Goal: Task Accomplishment & Management: Use online tool/utility

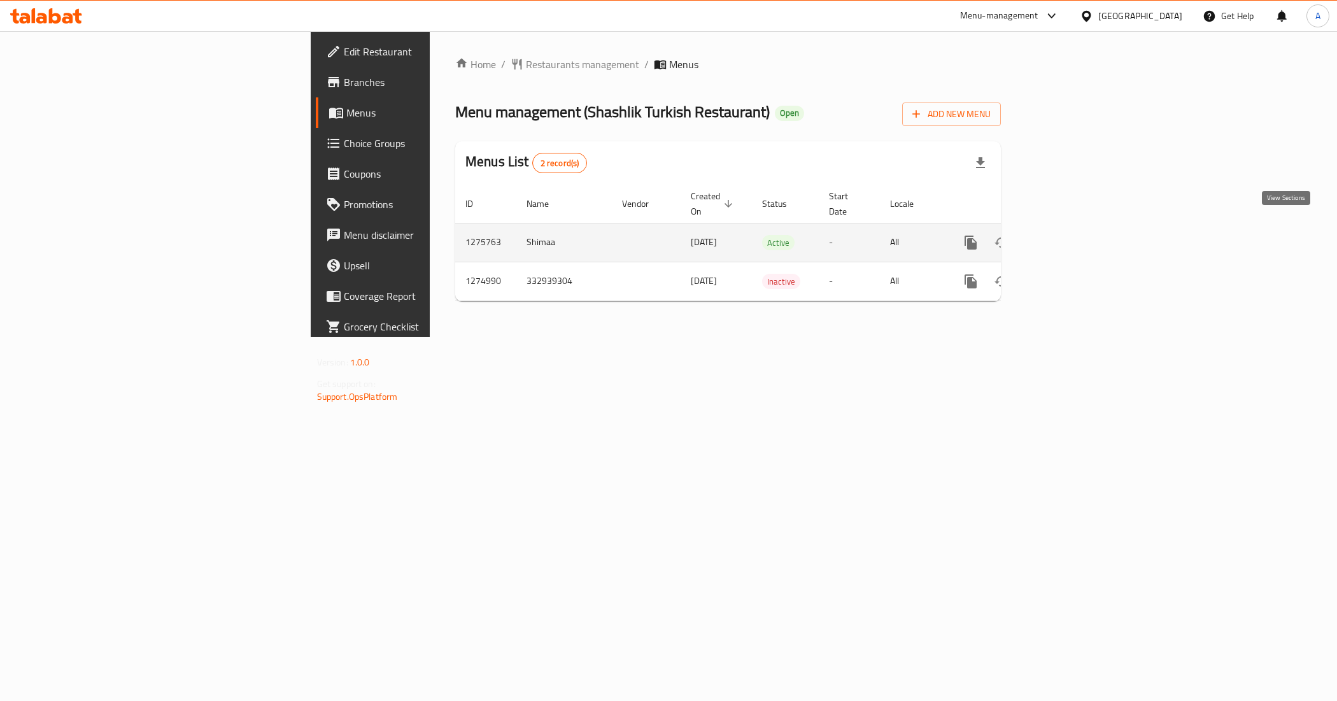
click at [1078, 228] on link "enhanced table" at bounding box center [1063, 242] width 31 height 31
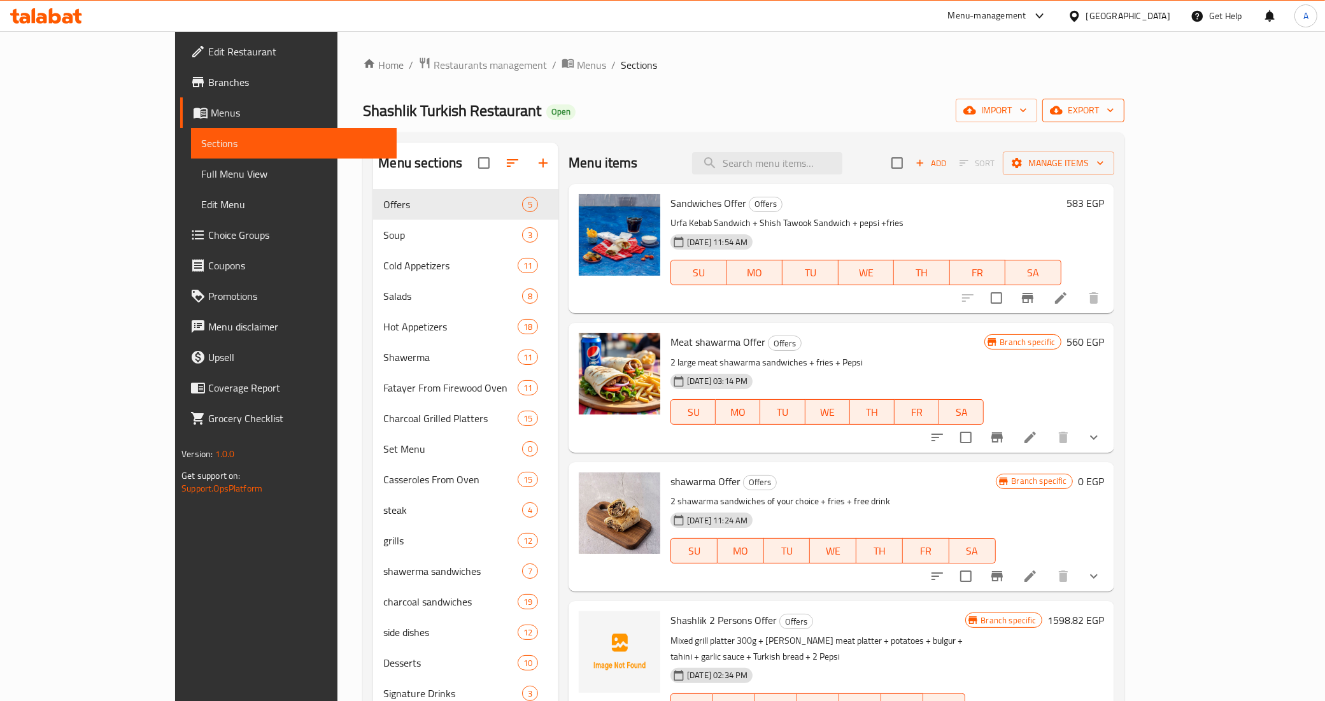
click at [1114, 118] on span "export" at bounding box center [1084, 111] width 62 height 16
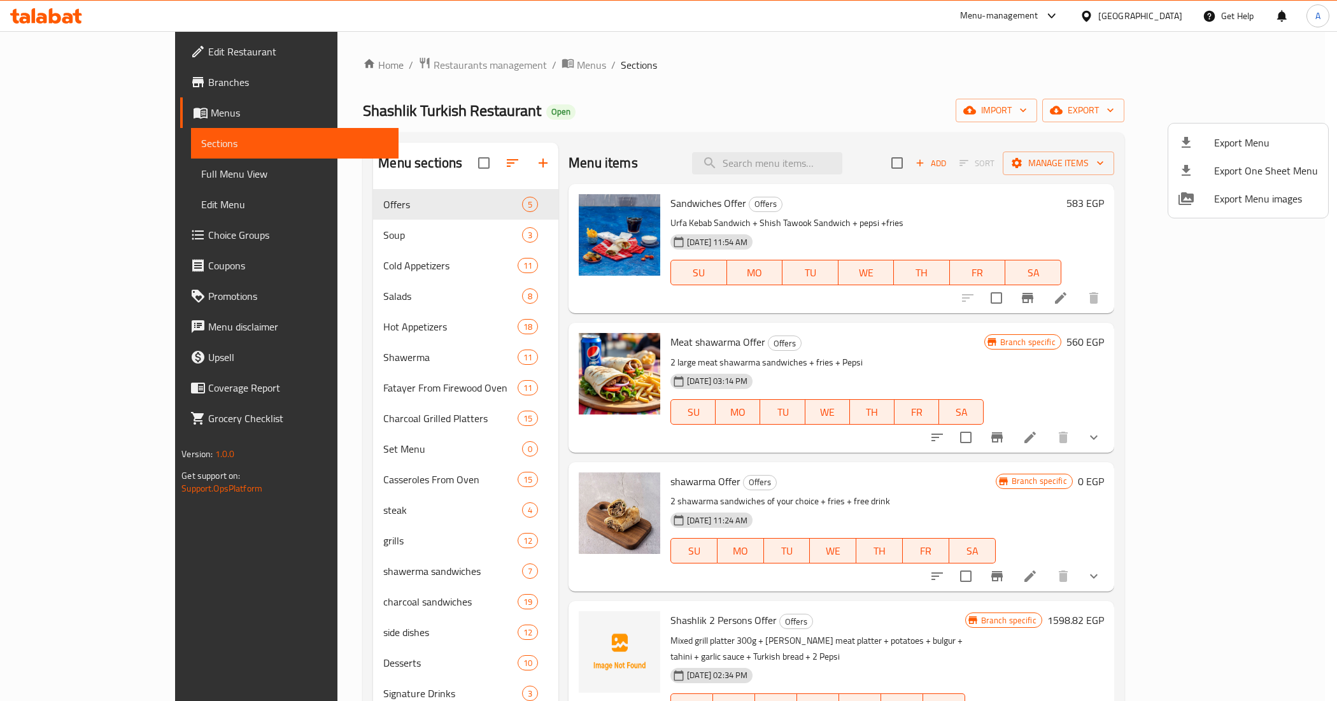
click at [1195, 118] on div at bounding box center [668, 350] width 1337 height 701
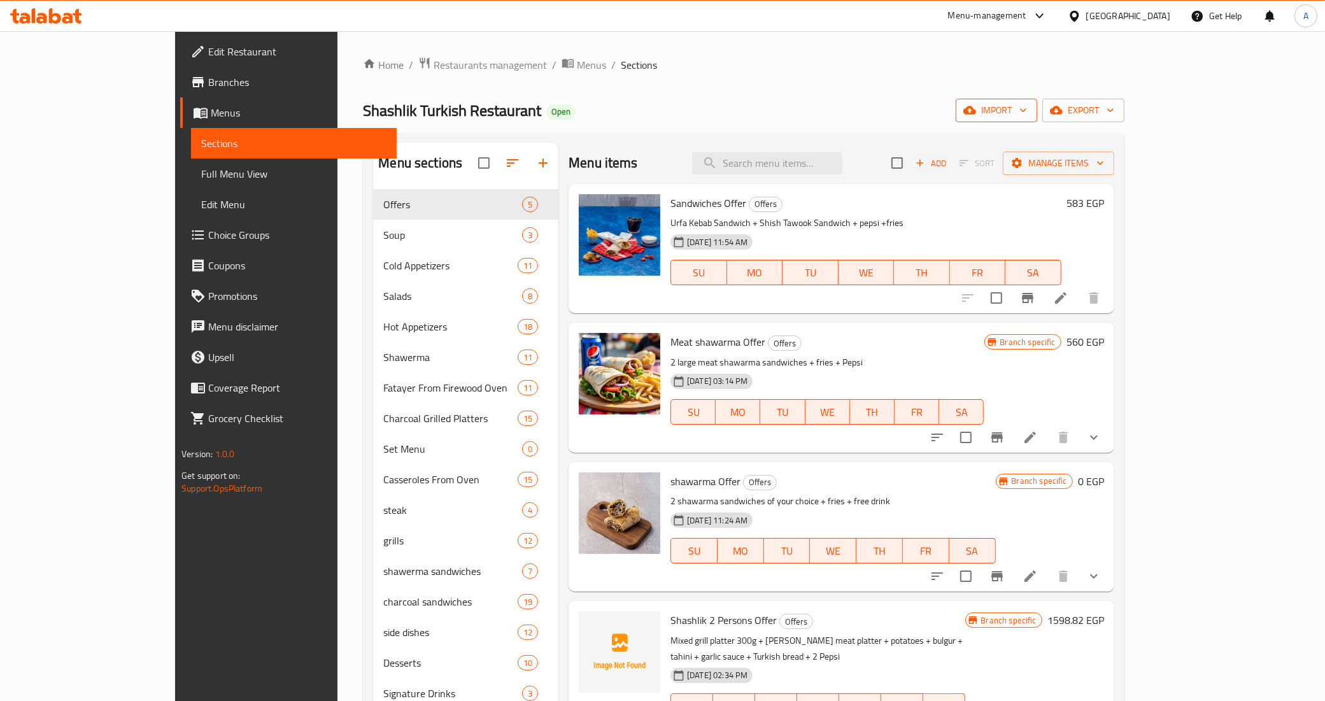
click at [1030, 106] on icon "button" at bounding box center [1023, 110] width 13 height 13
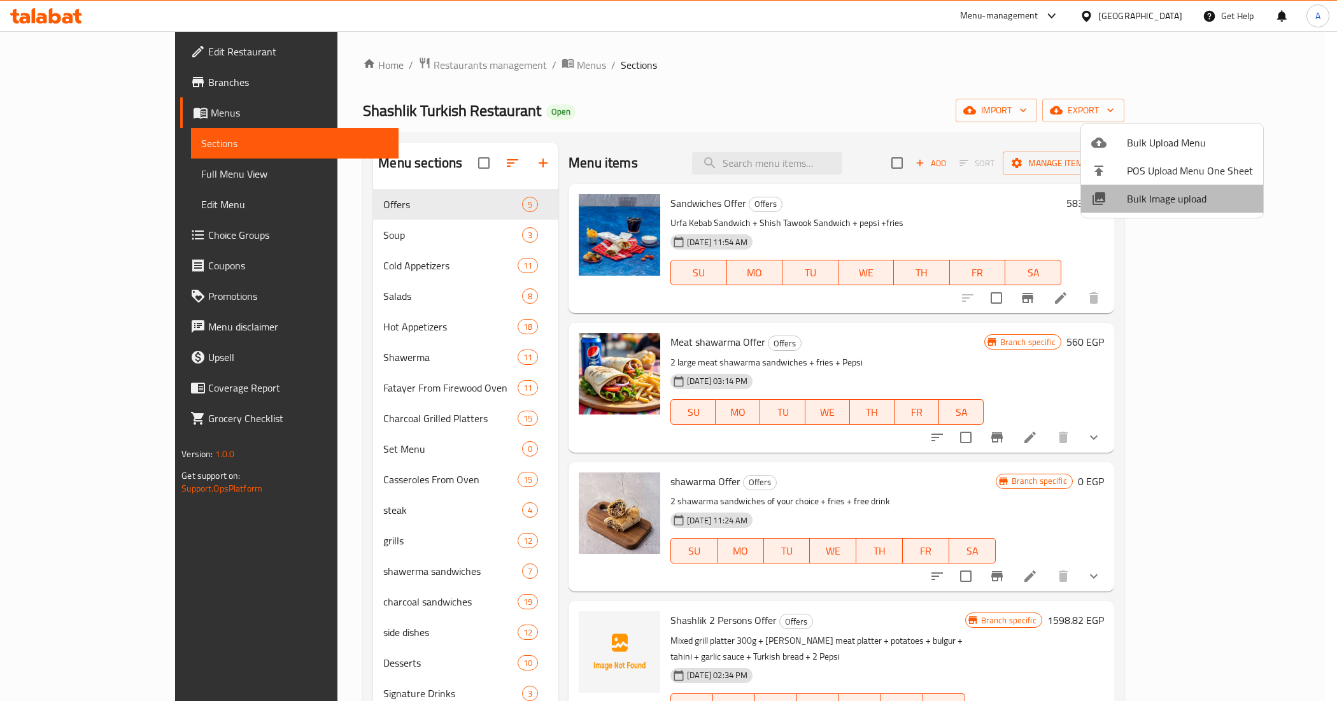
click at [1176, 196] on span "Bulk Image upload" at bounding box center [1190, 198] width 126 height 15
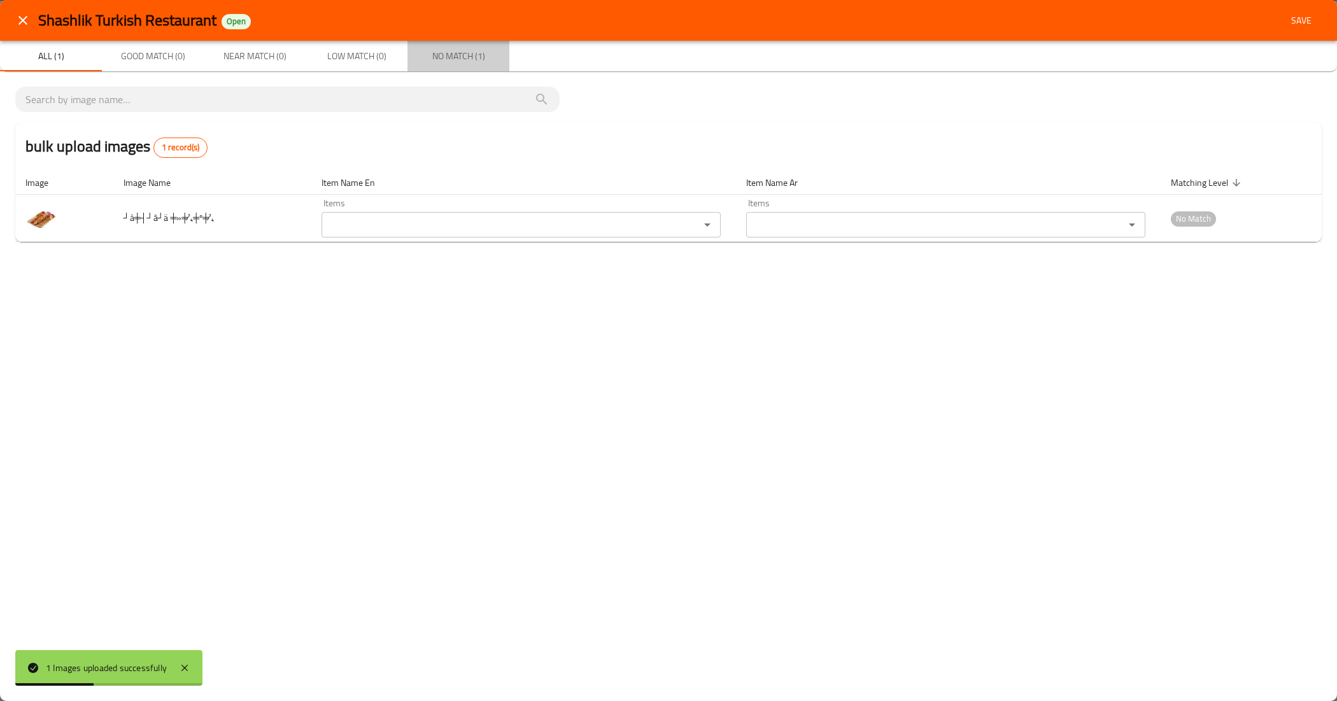
click at [450, 56] on span "No Match (1)" at bounding box center [458, 56] width 87 height 16
click at [29, 23] on icon "close" at bounding box center [22, 20] width 15 height 15
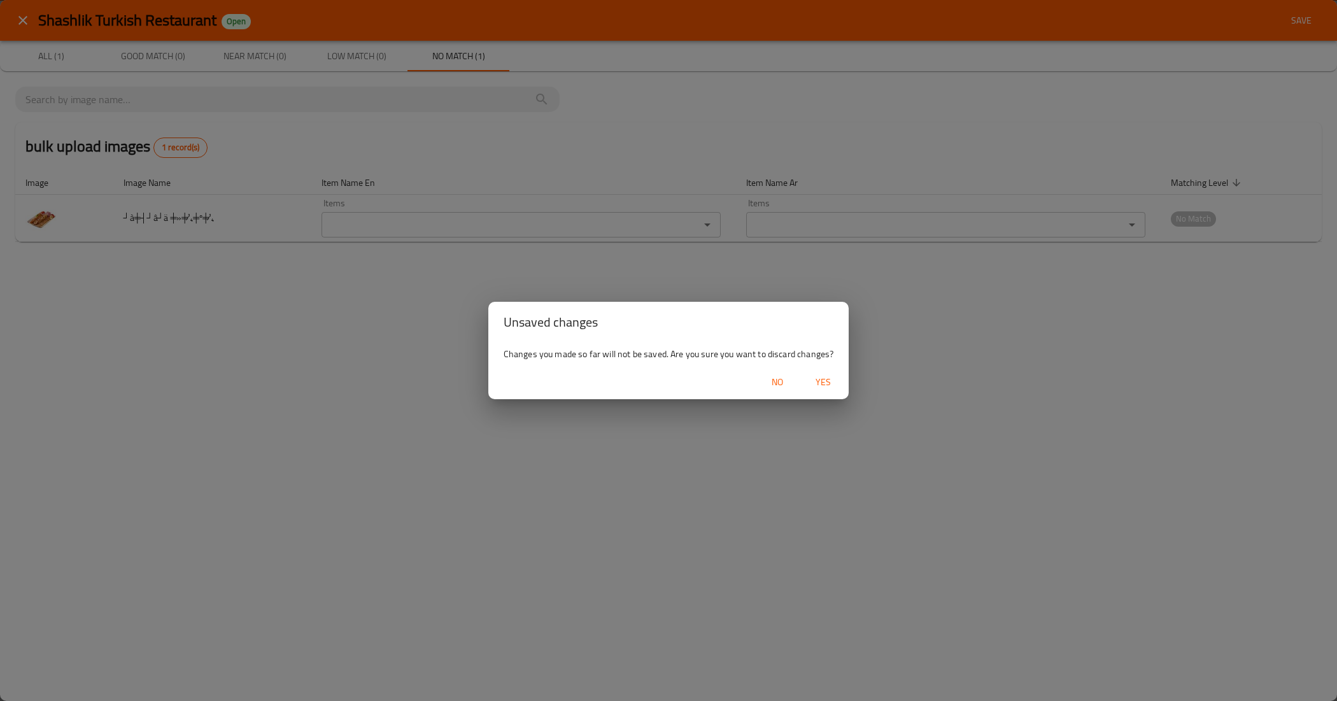
drag, startPoint x: 186, startPoint y: 339, endPoint x: 131, endPoint y: 164, distance: 183.1
click at [186, 339] on div "Unsaved changes Changes you made so far will not be saved. Are you sure you wan…" at bounding box center [668, 350] width 1337 height 701
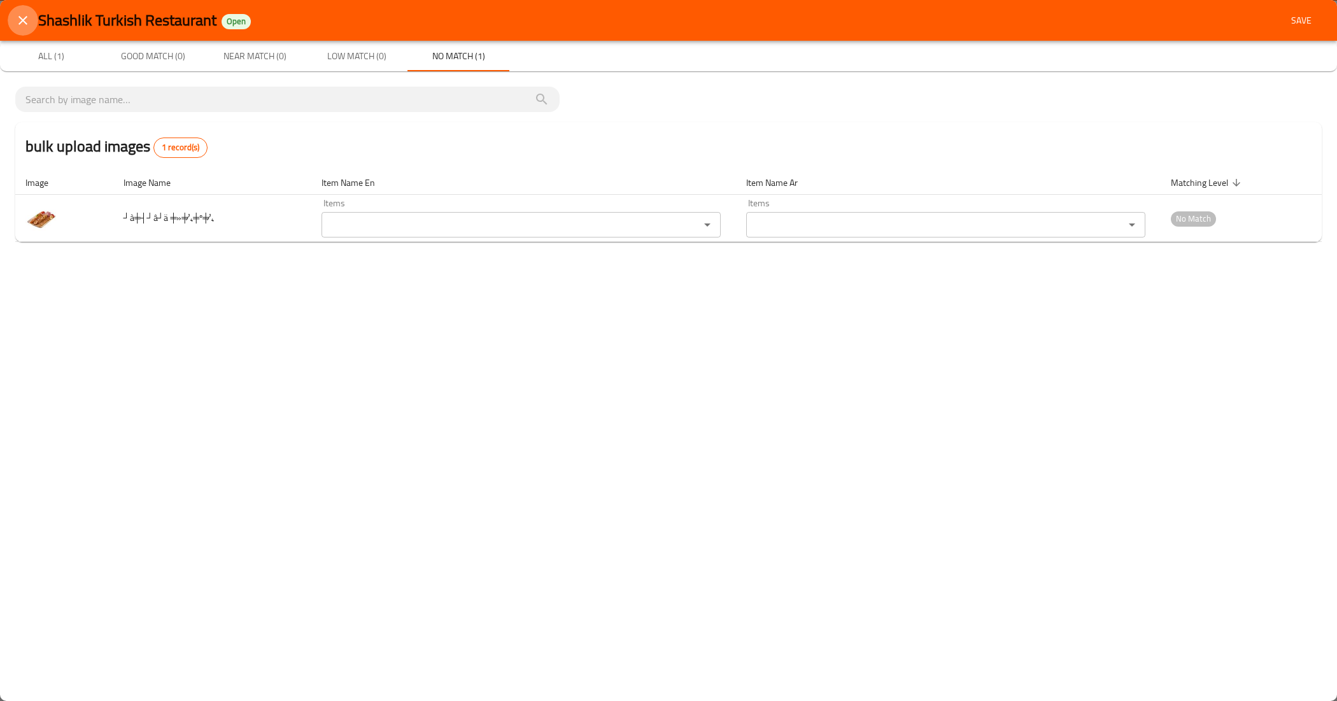
click at [24, 10] on button "close" at bounding box center [23, 20] width 31 height 31
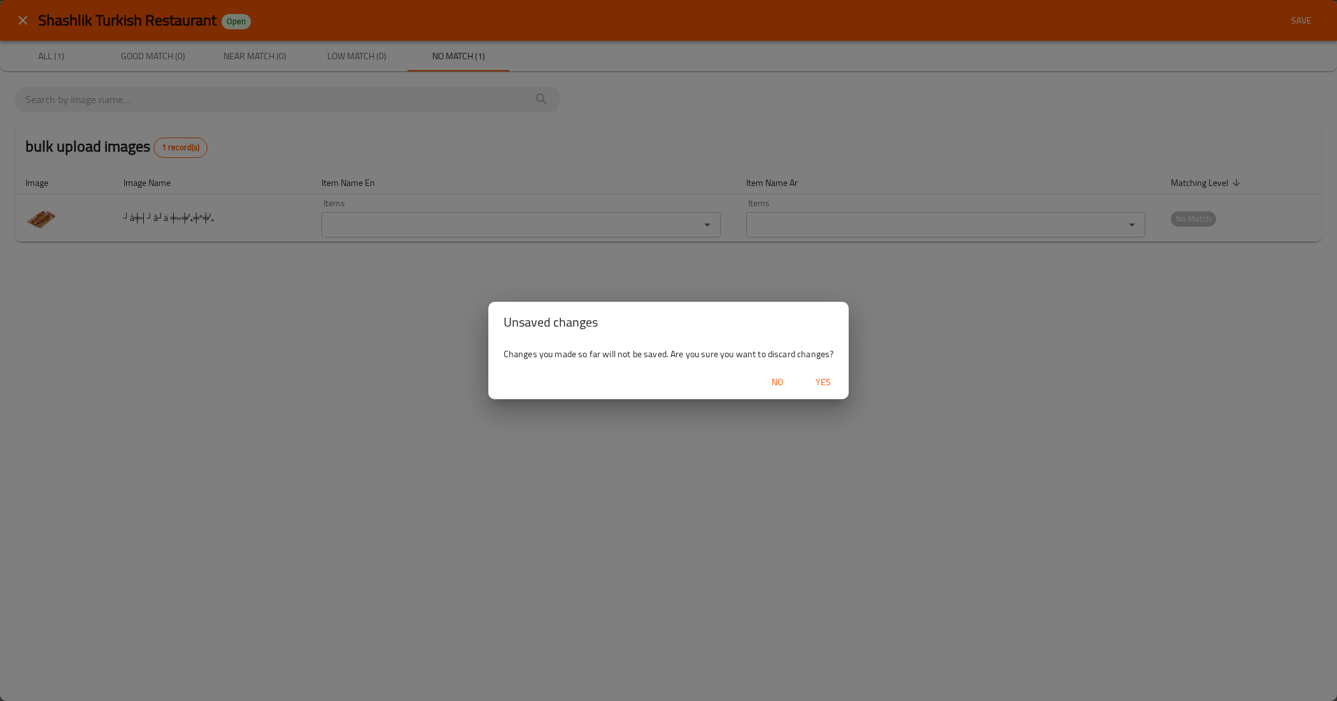
click at [820, 383] on span "Yes" at bounding box center [823, 382] width 31 height 16
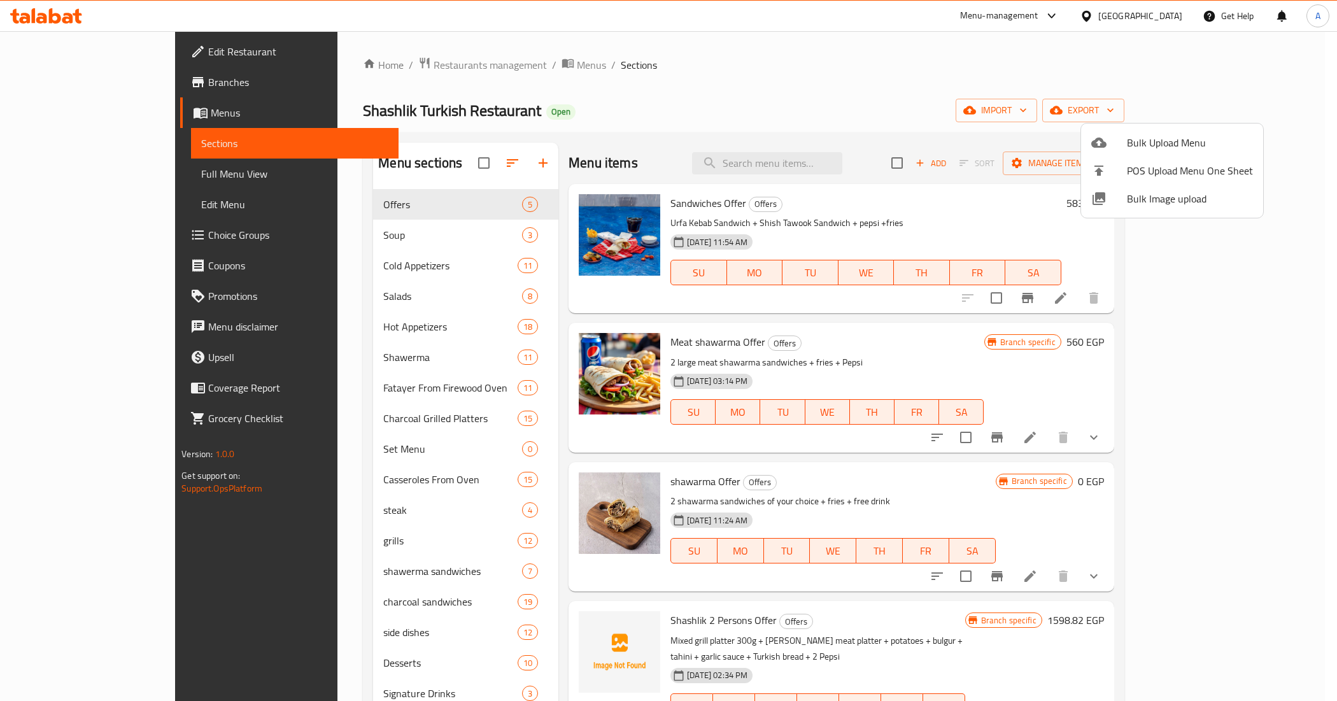
click at [1151, 197] on span "Bulk Image upload" at bounding box center [1190, 198] width 126 height 15
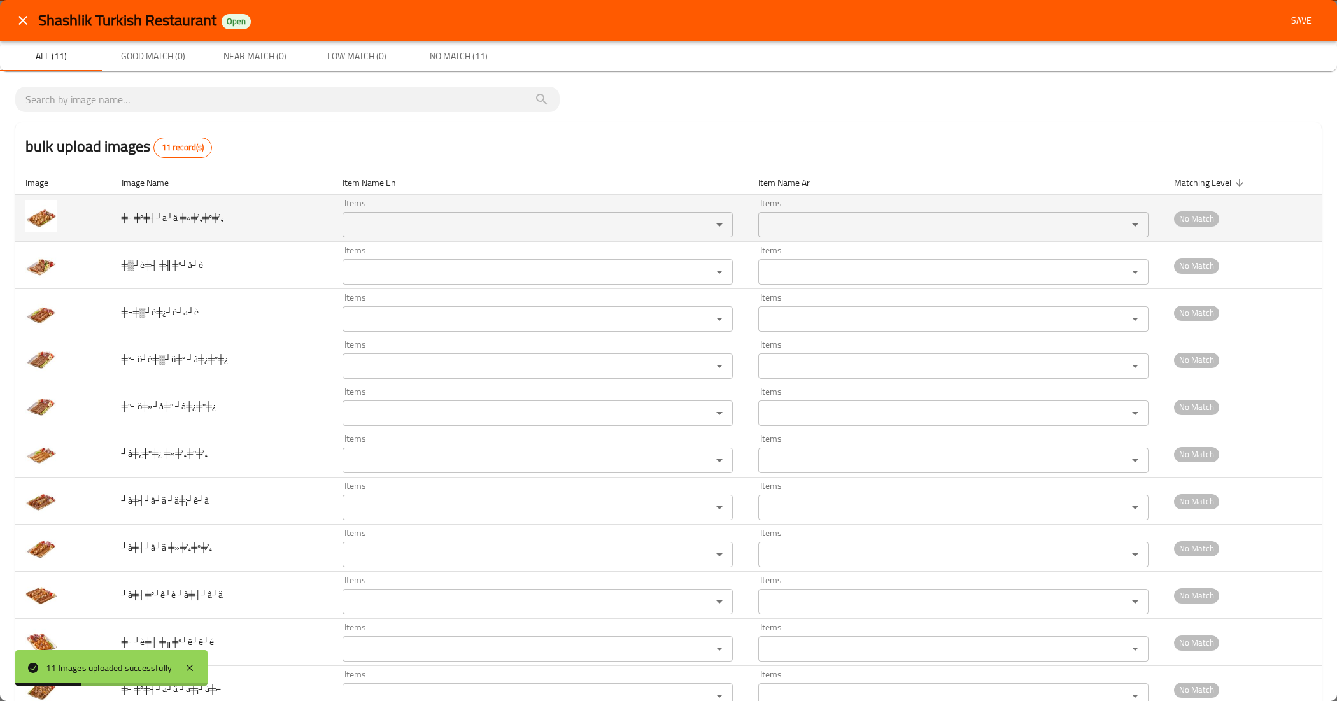
click at [43, 217] on img "enhanced table" at bounding box center [41, 216] width 32 height 32
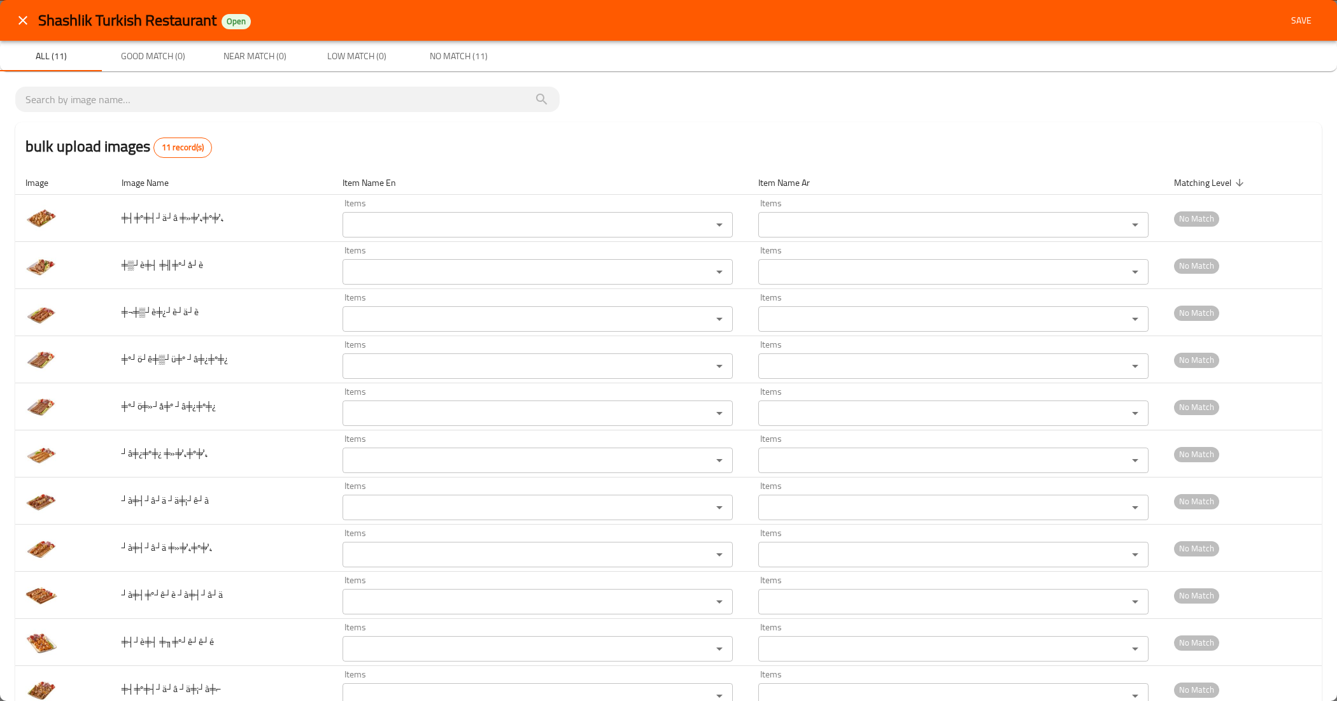
click at [11, 21] on button "close" at bounding box center [23, 20] width 31 height 31
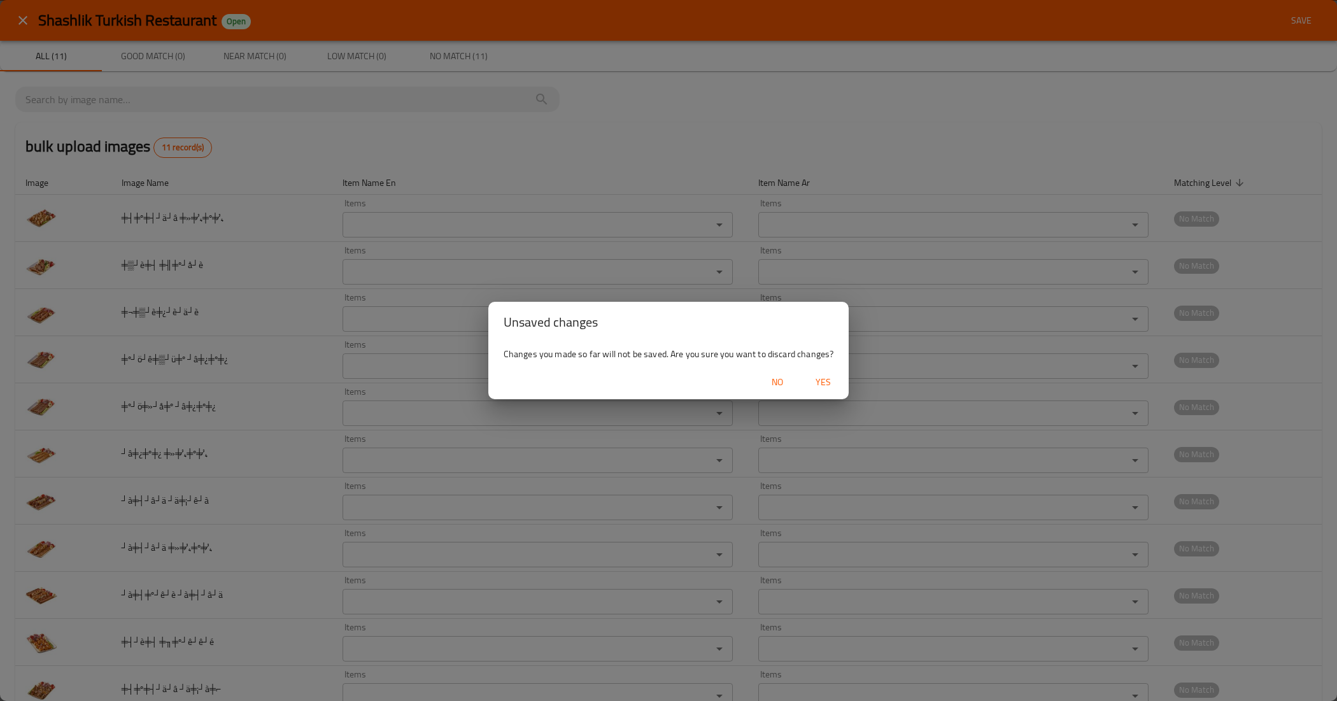
click at [829, 382] on span "Yes" at bounding box center [823, 382] width 31 height 16
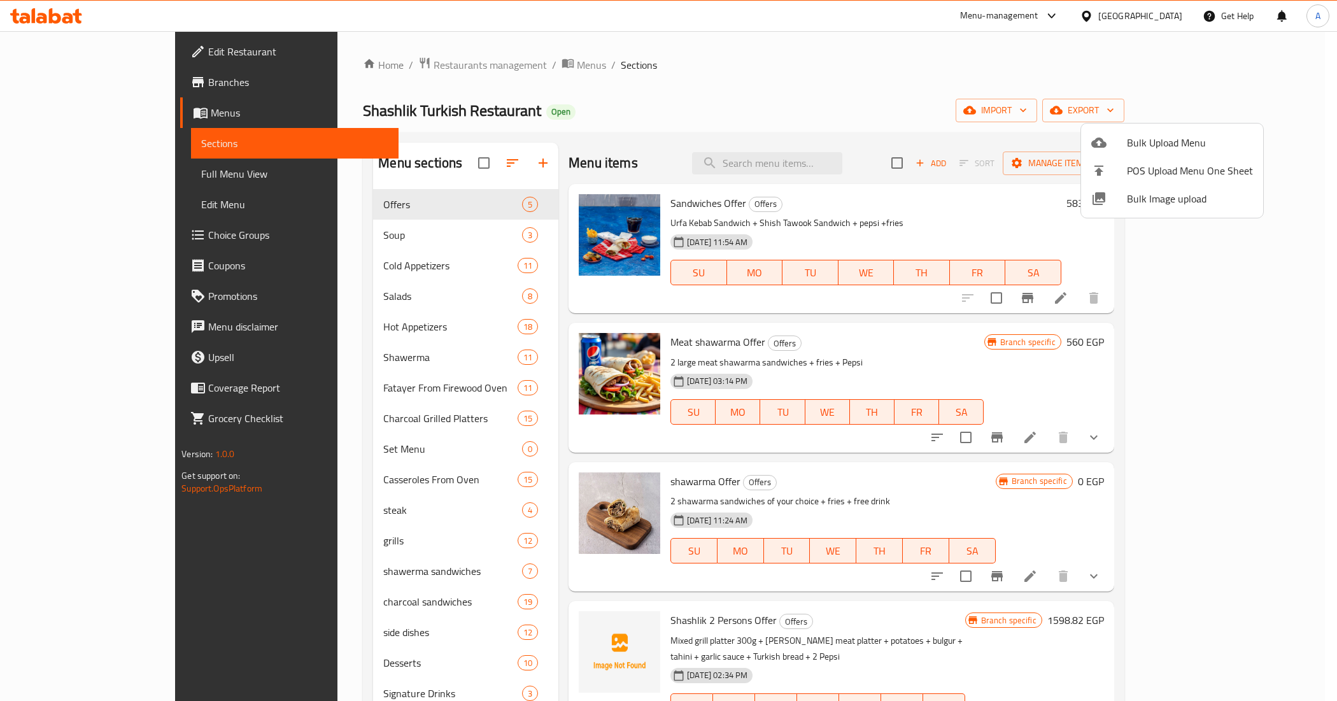
click at [701, 123] on div at bounding box center [668, 350] width 1337 height 701
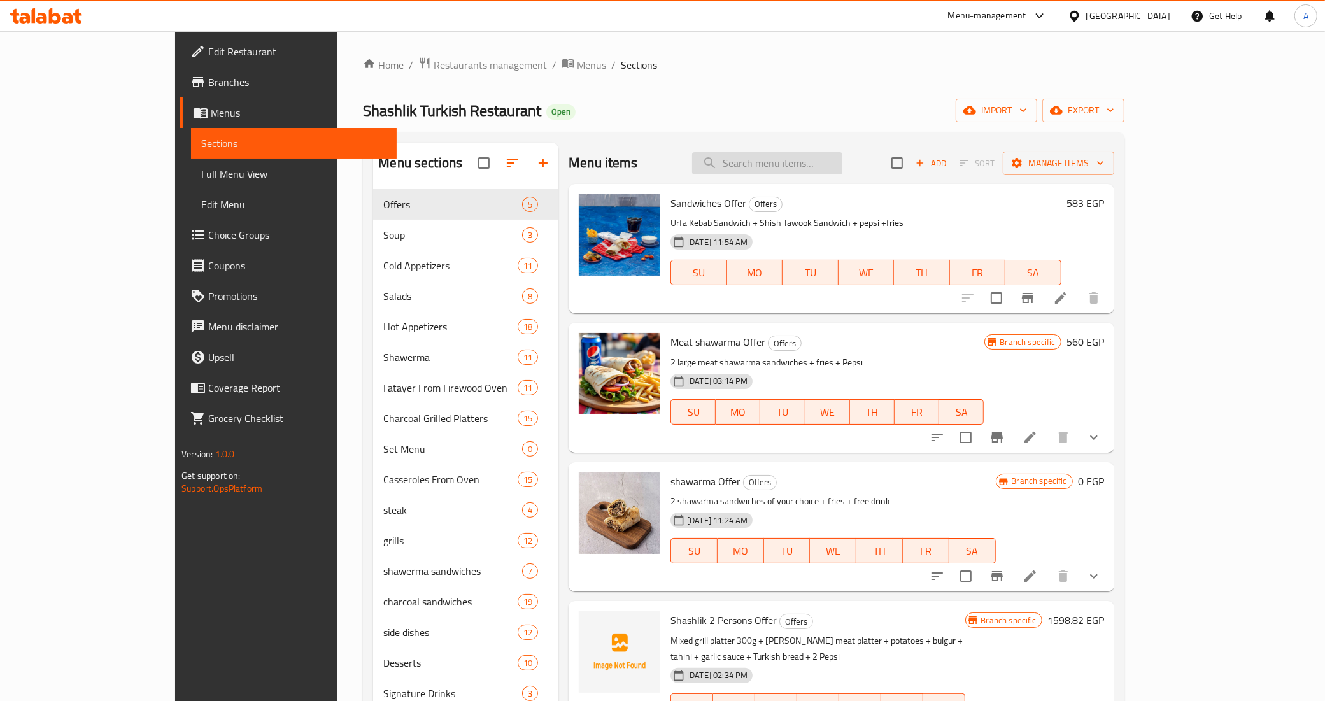
click at [794, 158] on input "search" at bounding box center [767, 163] width 150 height 22
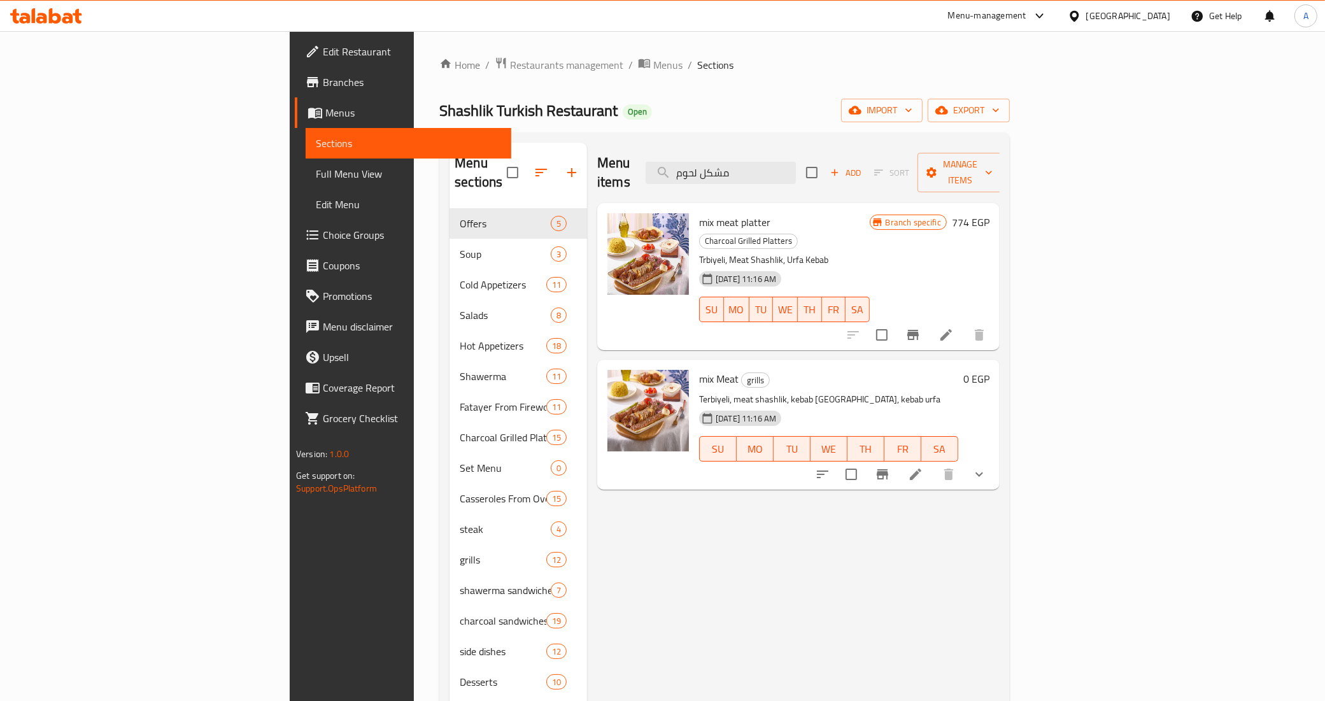
type input "مشكل لحوم"
click at [778, 392] on p "Terbiyeli, meat shashlik, kebab adana, kebab urfa" at bounding box center [828, 400] width 259 height 16
click at [608, 370] on img at bounding box center [649, 411] width 82 height 82
click at [741, 545] on div "Menu items مشكل لحوم Add Sort Manage items mix meat platter Charcoal Grilled Pl…" at bounding box center [793, 591] width 413 height 896
click at [699, 369] on span "mix Meat" at bounding box center [718, 378] width 39 height 19
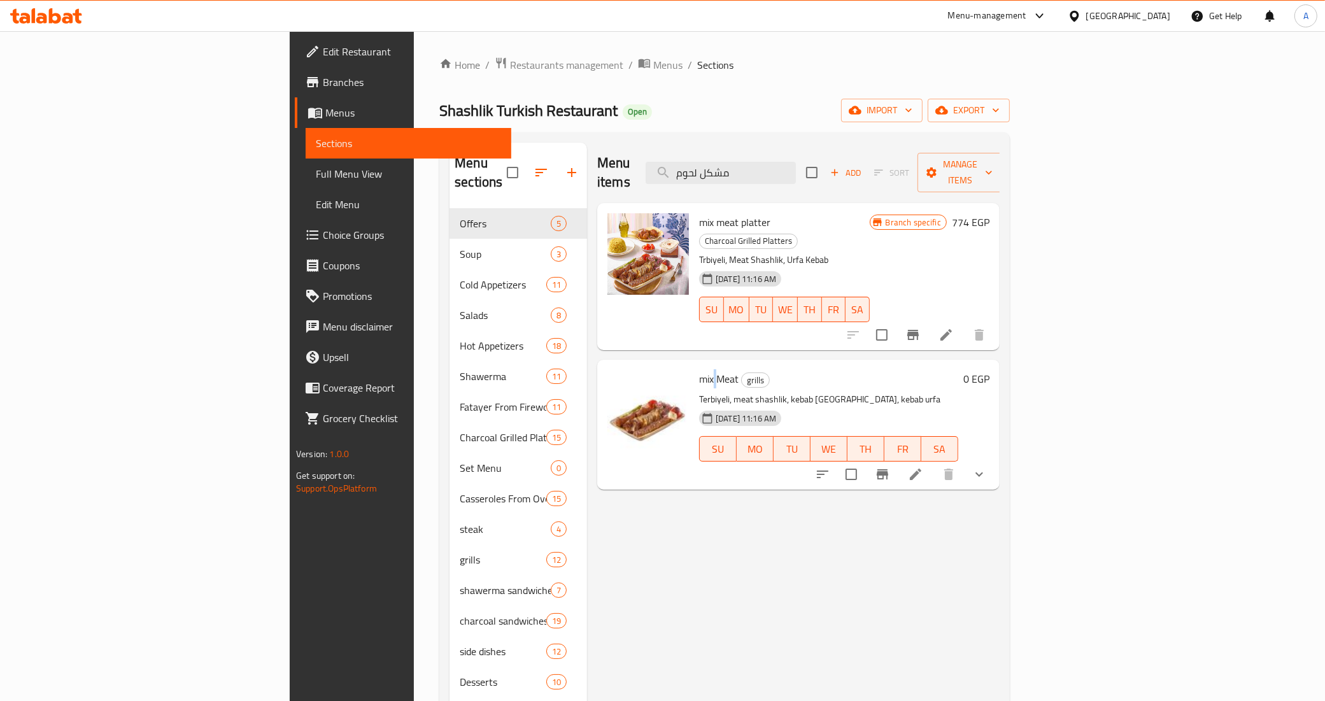
click at [699, 369] on span "mix Meat" at bounding box center [718, 378] width 39 height 19
copy h6 "mix Meat"
click at [316, 146] on span "Sections" at bounding box center [408, 143] width 185 height 15
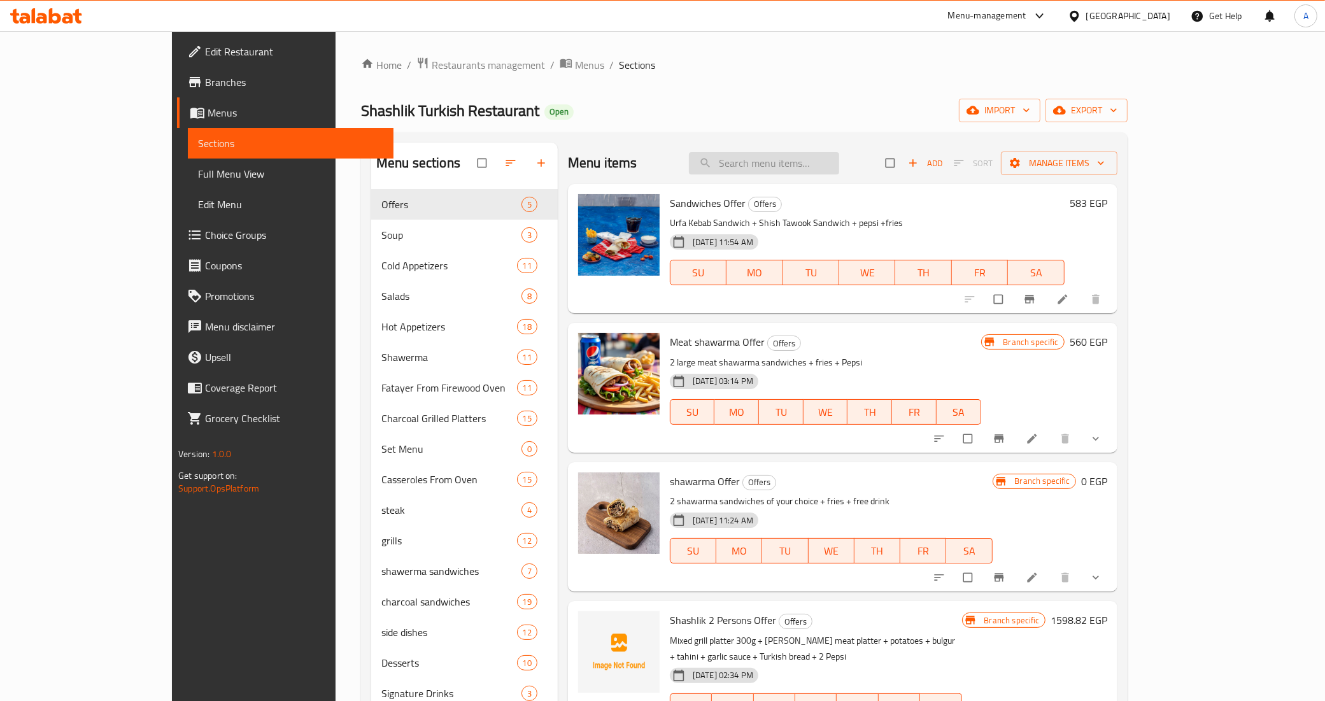
click at [807, 166] on input "search" at bounding box center [764, 163] width 150 height 22
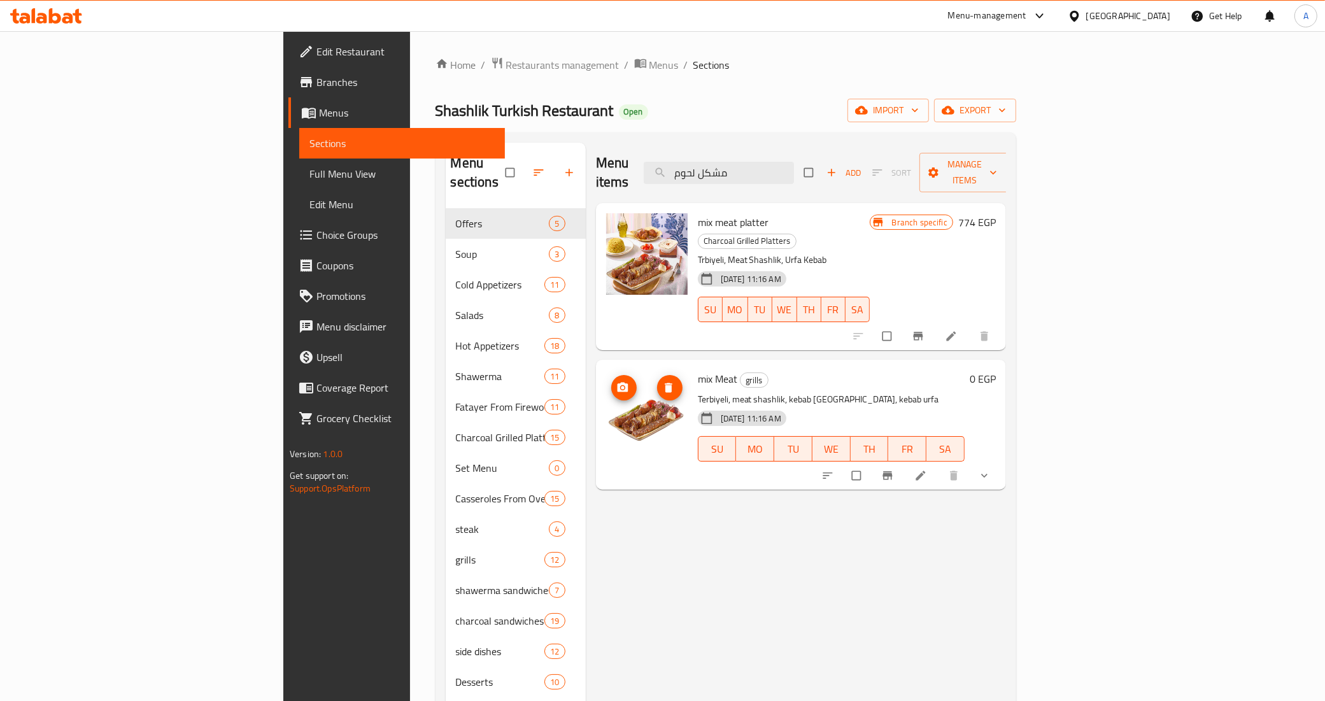
click at [606, 384] on img at bounding box center [647, 411] width 82 height 82
drag, startPoint x: 807, startPoint y: 164, endPoint x: 714, endPoint y: 166, distance: 93.0
click at [714, 166] on div "Menu items مشكل لحوم Add Sort Manage items" at bounding box center [801, 173] width 410 height 61
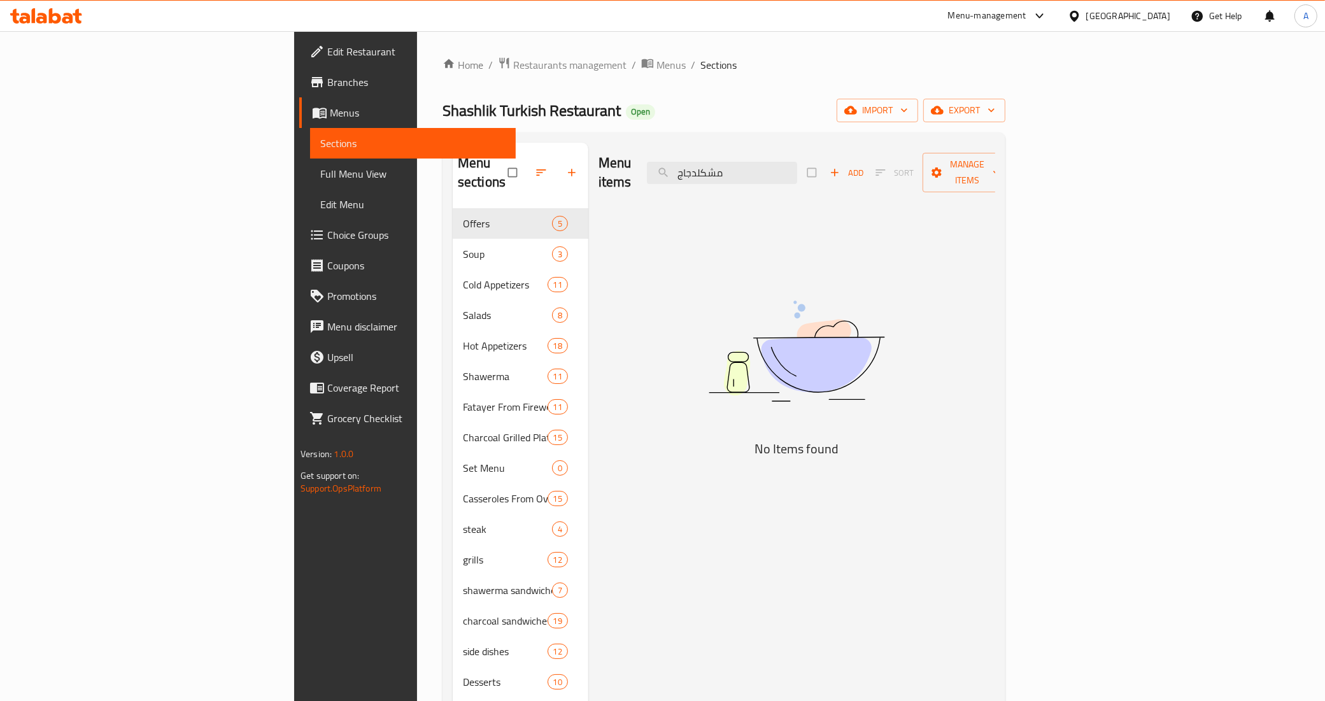
drag, startPoint x: 804, startPoint y: 167, endPoint x: 806, endPoint y: 204, distance: 36.3
click at [797, 167] on input "مشكلدجاج" at bounding box center [722, 173] width 150 height 22
click at [797, 166] on input "مشكلدجاج" at bounding box center [722, 173] width 150 height 22
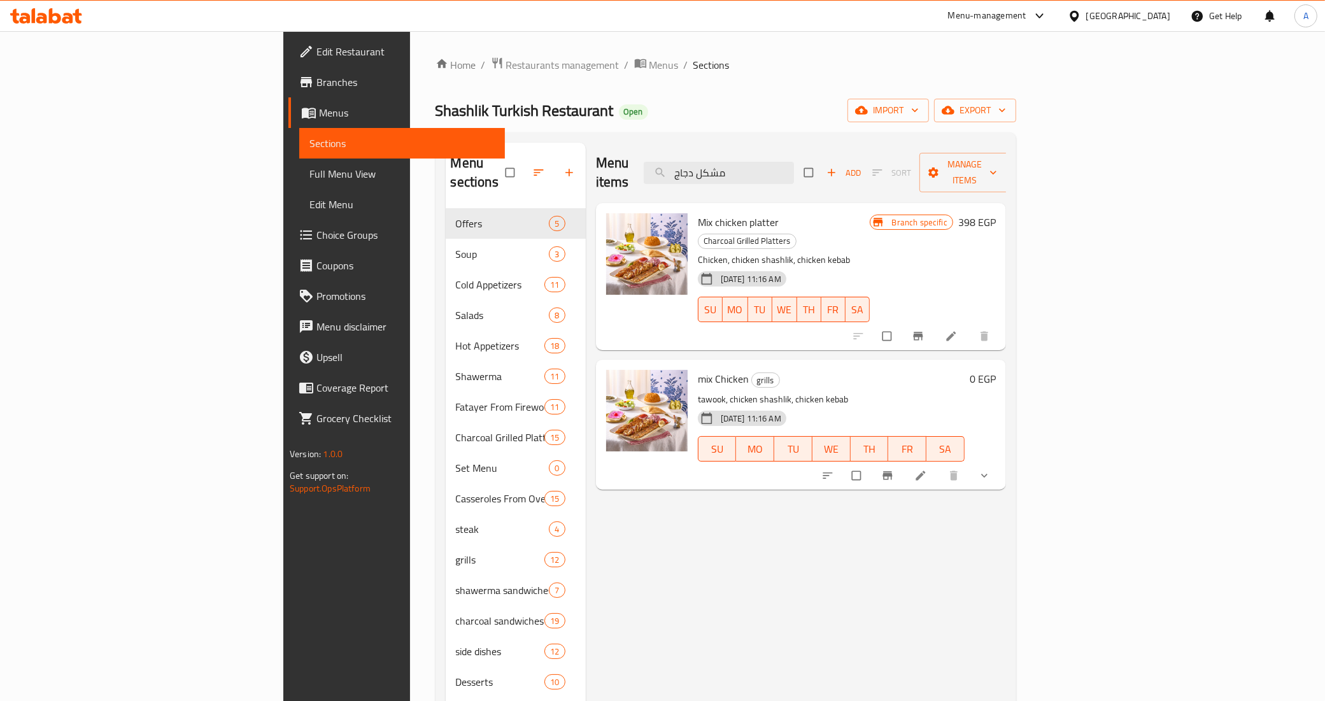
type input "مشكل دجاج"
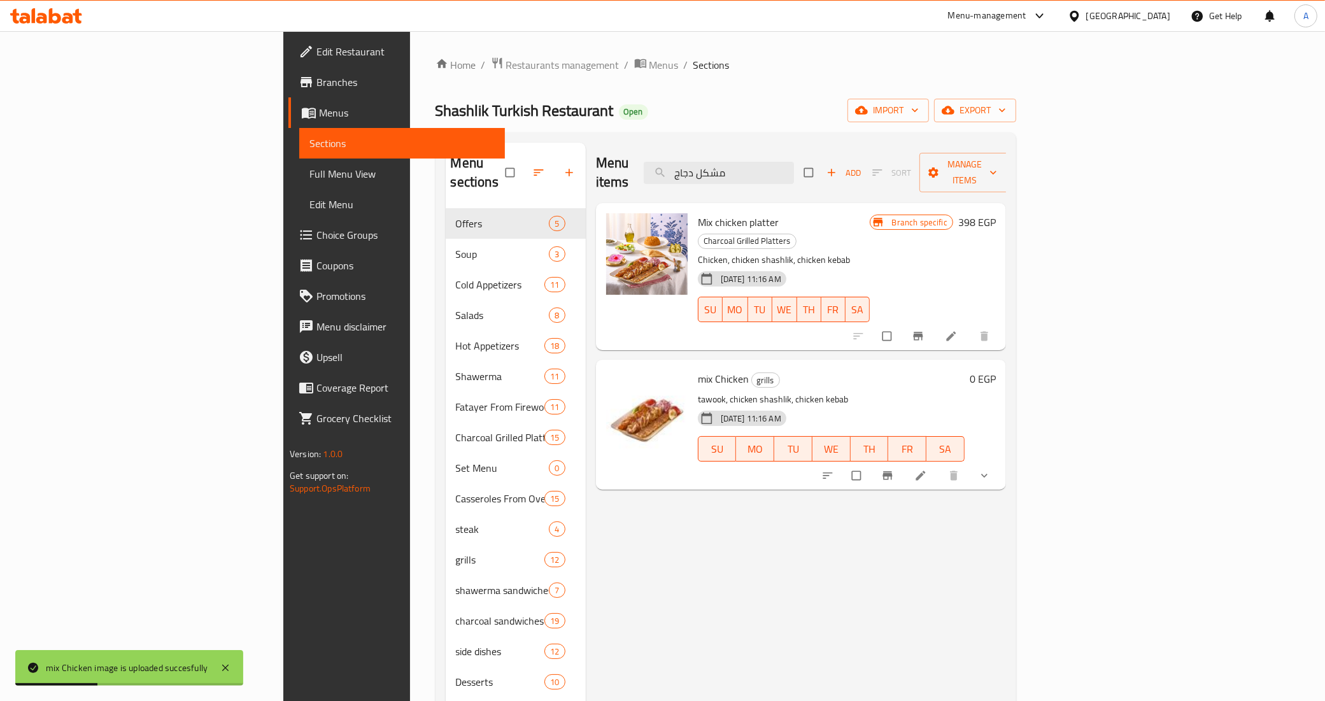
click at [655, 578] on div "Menu items مشكل دجاج Add Sort Manage items Mix chicken platter Charcoal Grilled…" at bounding box center [796, 591] width 420 height 896
click at [698, 369] on span "mix Chicken" at bounding box center [723, 378] width 51 height 19
copy h6 "mix Chicken"
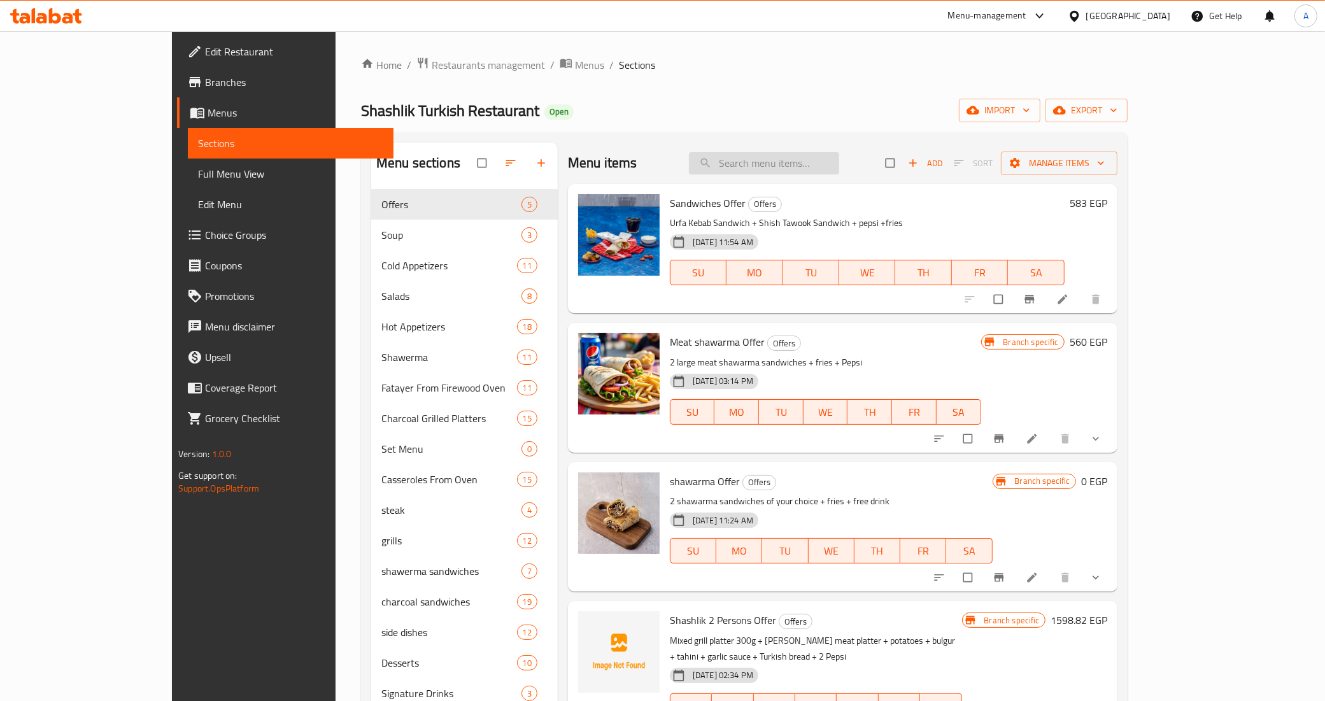
click at [794, 173] on input "search" at bounding box center [764, 163] width 150 height 22
paste input "mix Chicken"
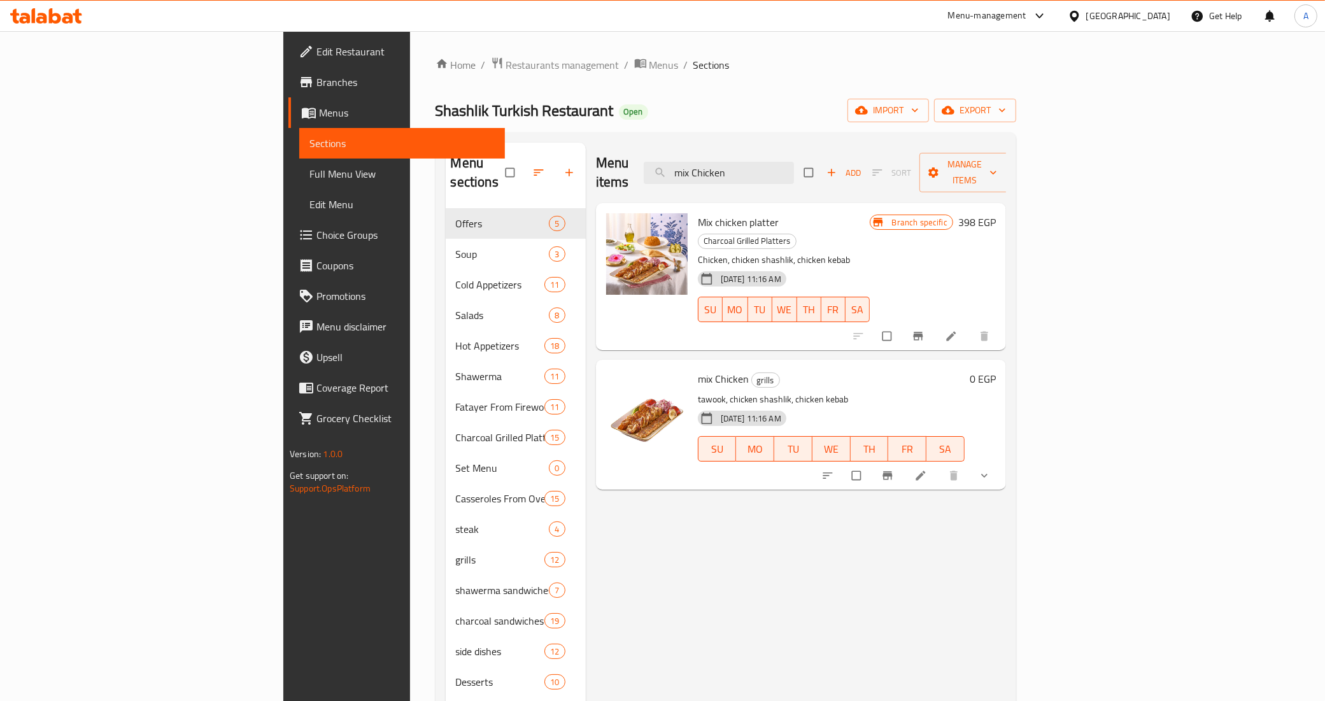
type input "mix Chicken"
click at [634, 497] on div "Menu items mix Chicken Add Sort Manage items Mix chicken platter Charcoal Grill…" at bounding box center [796, 591] width 420 height 896
click at [794, 163] on input "mix Chicken" at bounding box center [719, 173] width 150 height 22
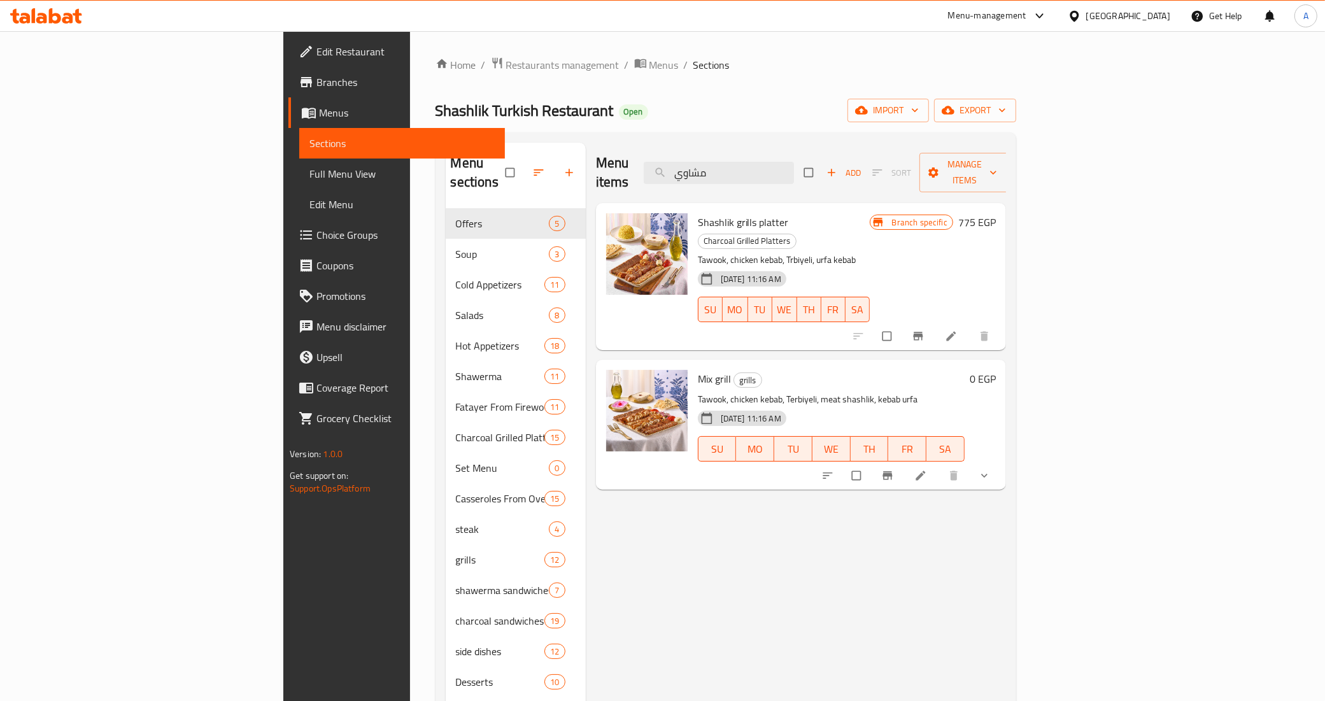
type input "مشاوي"
click at [596, 450] on div "Mix grill grills Tawook, chicken kebab, Terbiyeli, meat shashlik, kebab urfa 12…" at bounding box center [801, 424] width 410 height 129
click at [698, 369] on span "Mix grill" at bounding box center [714, 378] width 33 height 19
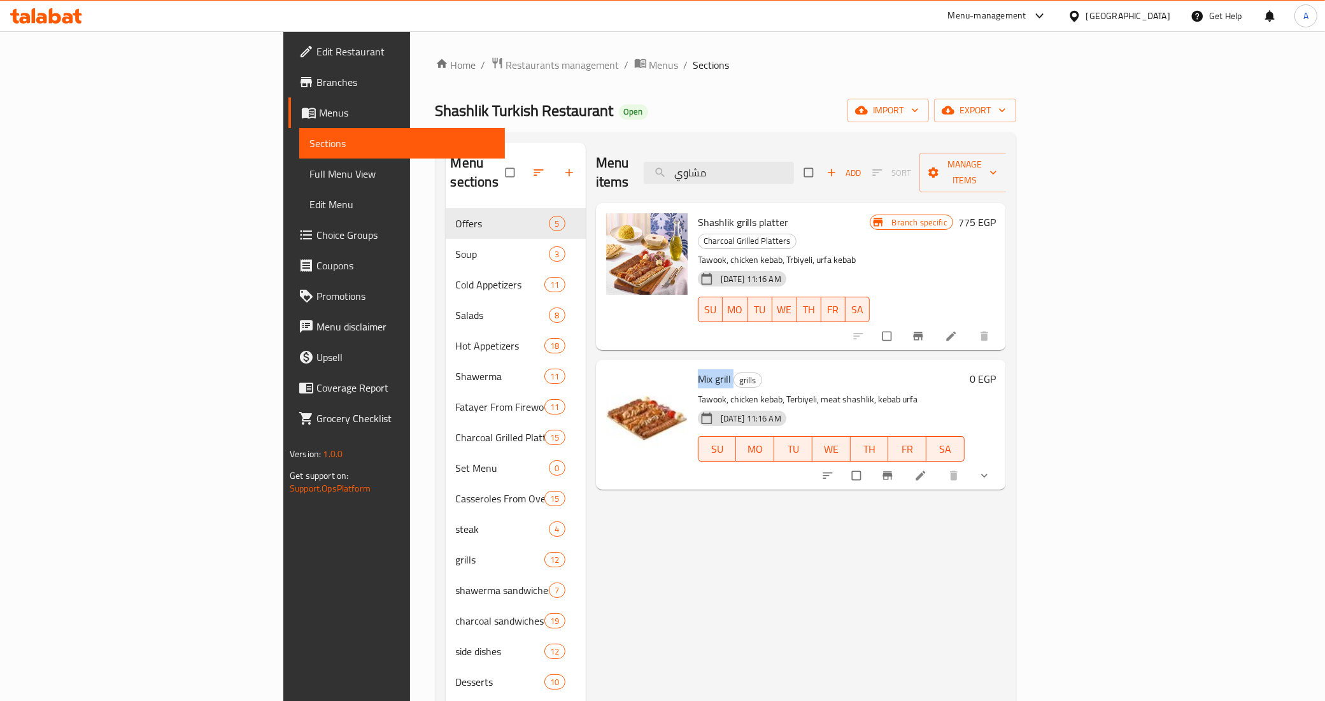
copy h6 "Mix grill"
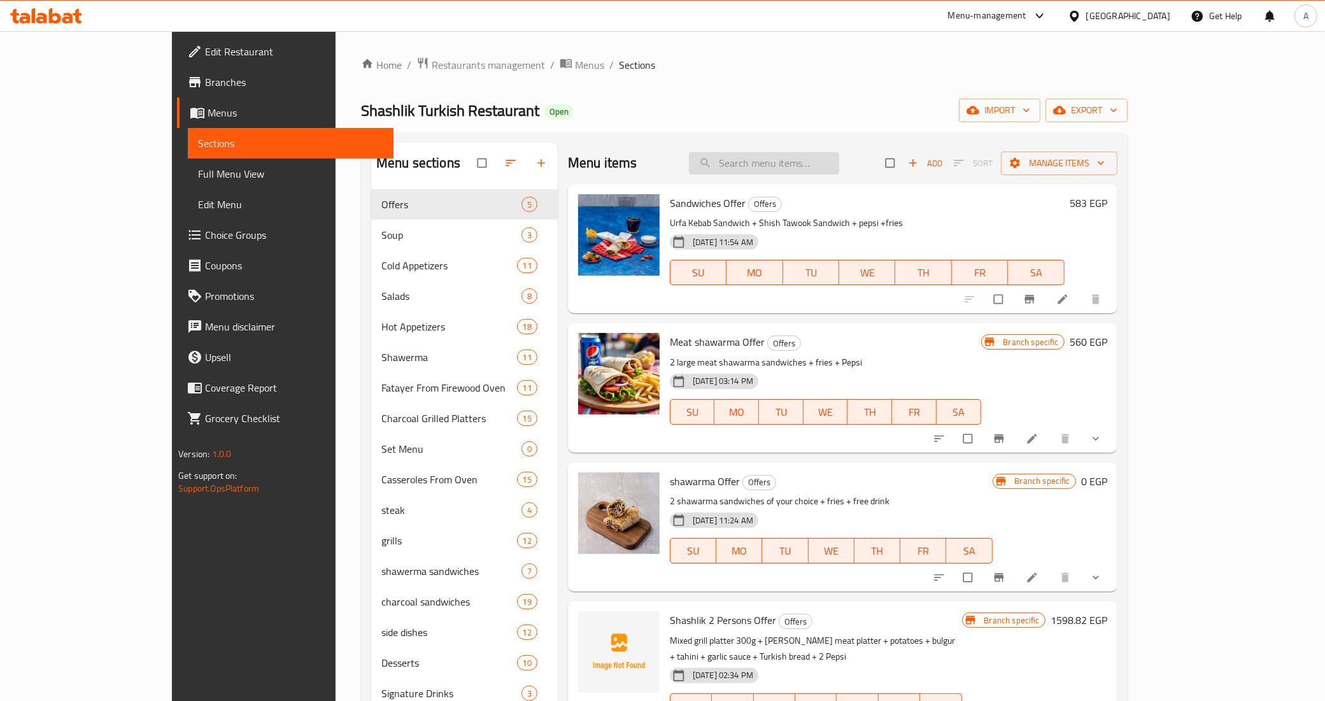
click at [839, 167] on input "search" at bounding box center [764, 163] width 150 height 22
paste input "Mix grill"
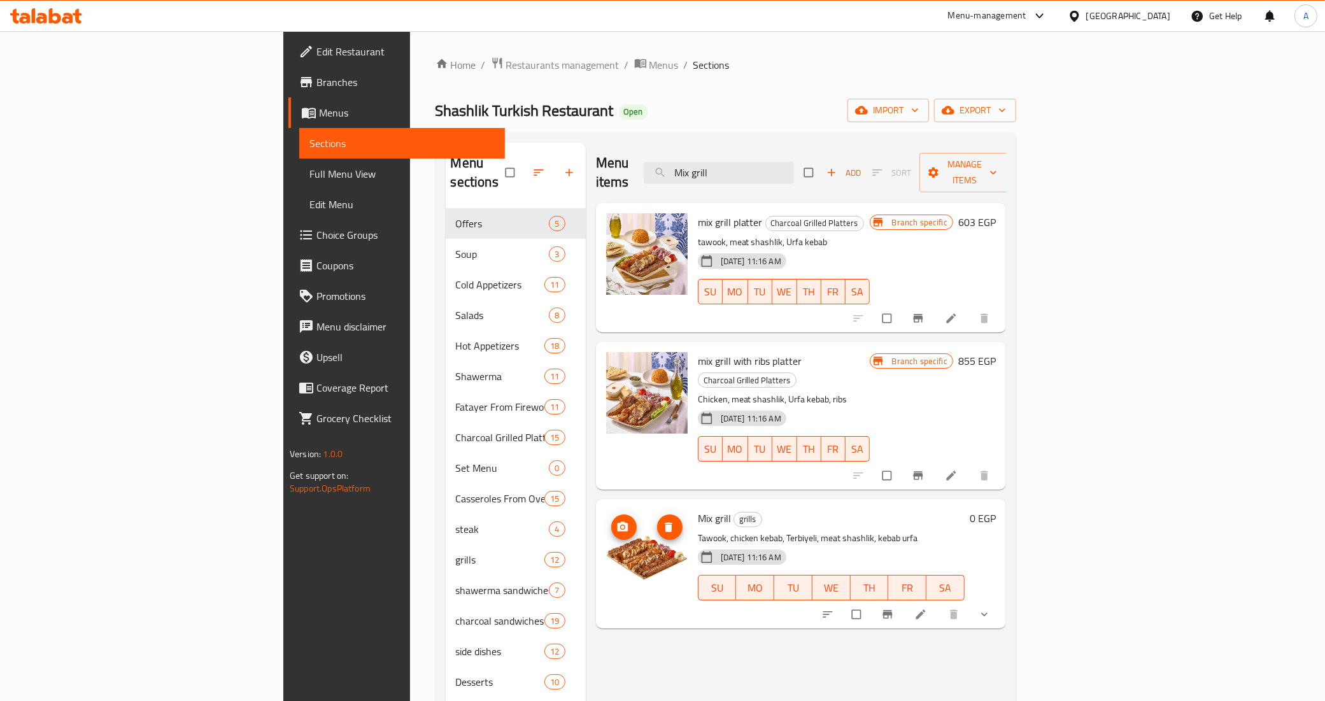
type input "Mix grill"
click at [606, 532] on img at bounding box center [647, 550] width 82 height 82
click at [625, 612] on div "Menu items Mix grill Add Sort Manage items mix grill platter Charcoal Grilled P…" at bounding box center [796, 591] width 420 height 896
click at [794, 163] on input "Mix grill" at bounding box center [719, 173] width 150 height 22
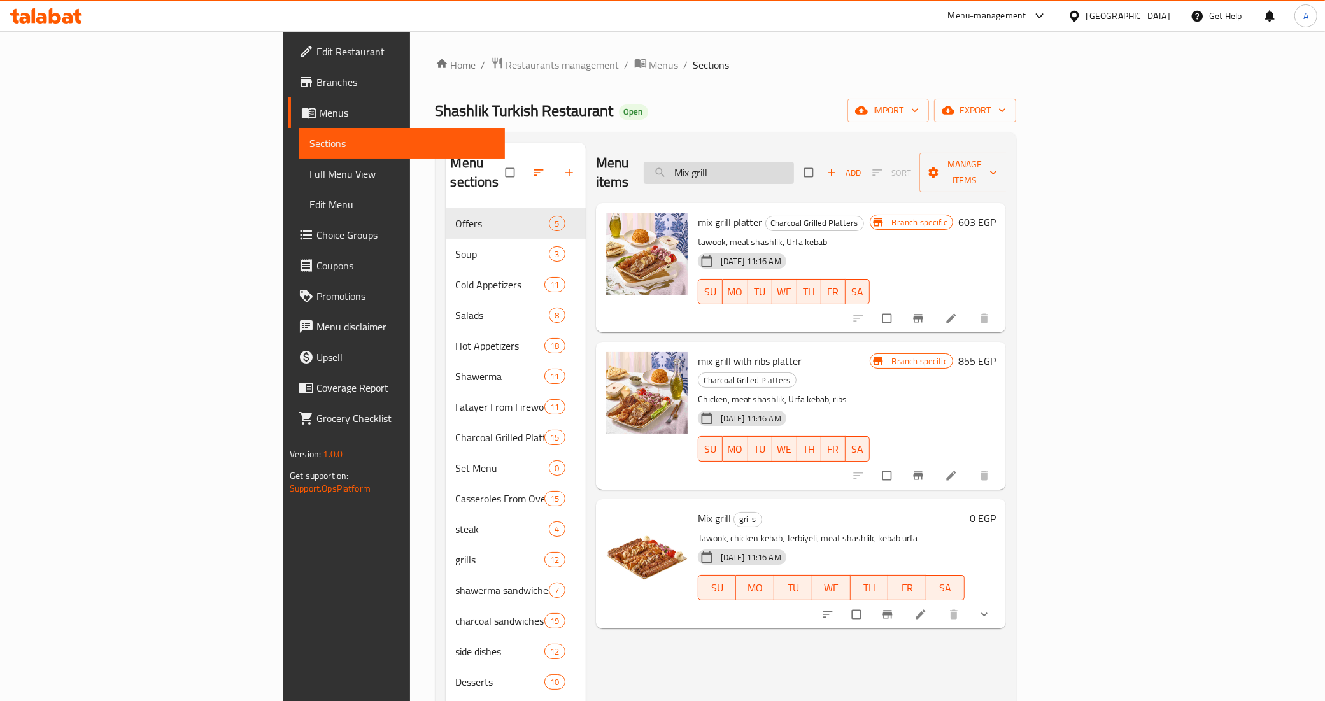
click at [794, 163] on input "Mix grill" at bounding box center [719, 173] width 150 height 22
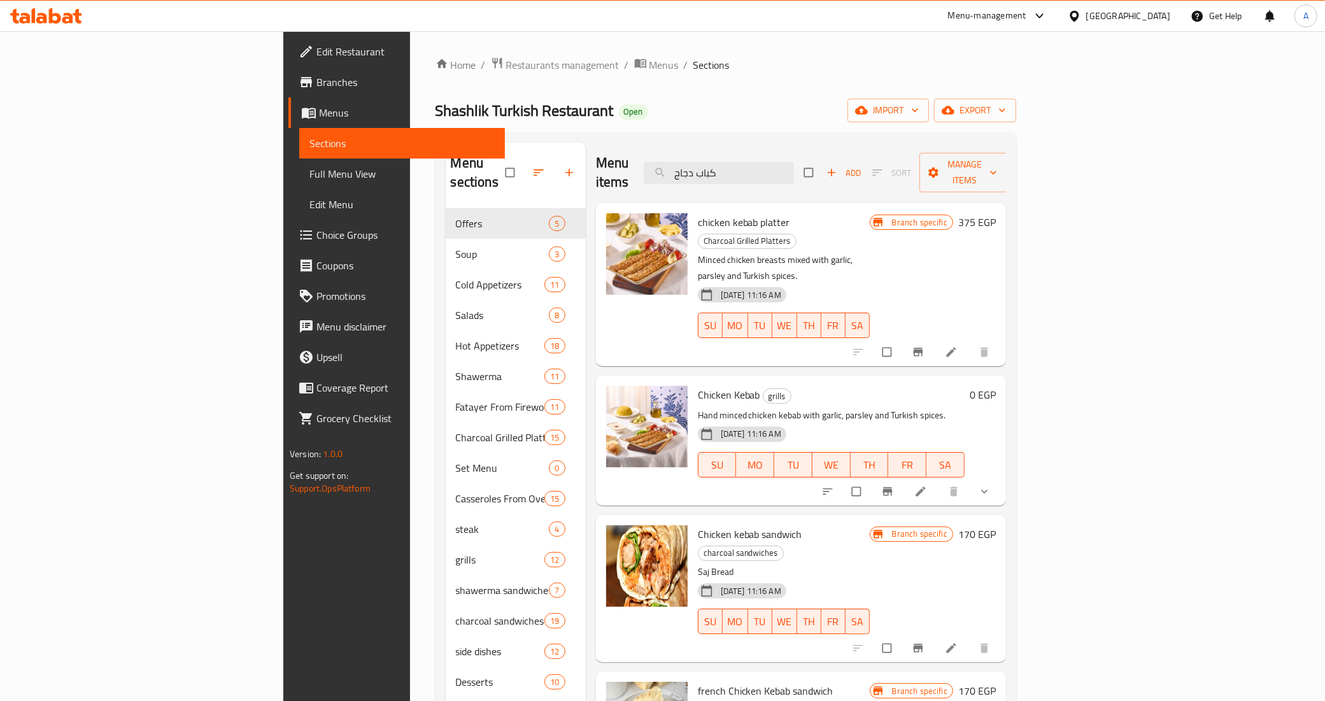
scroll to position [159, 0]
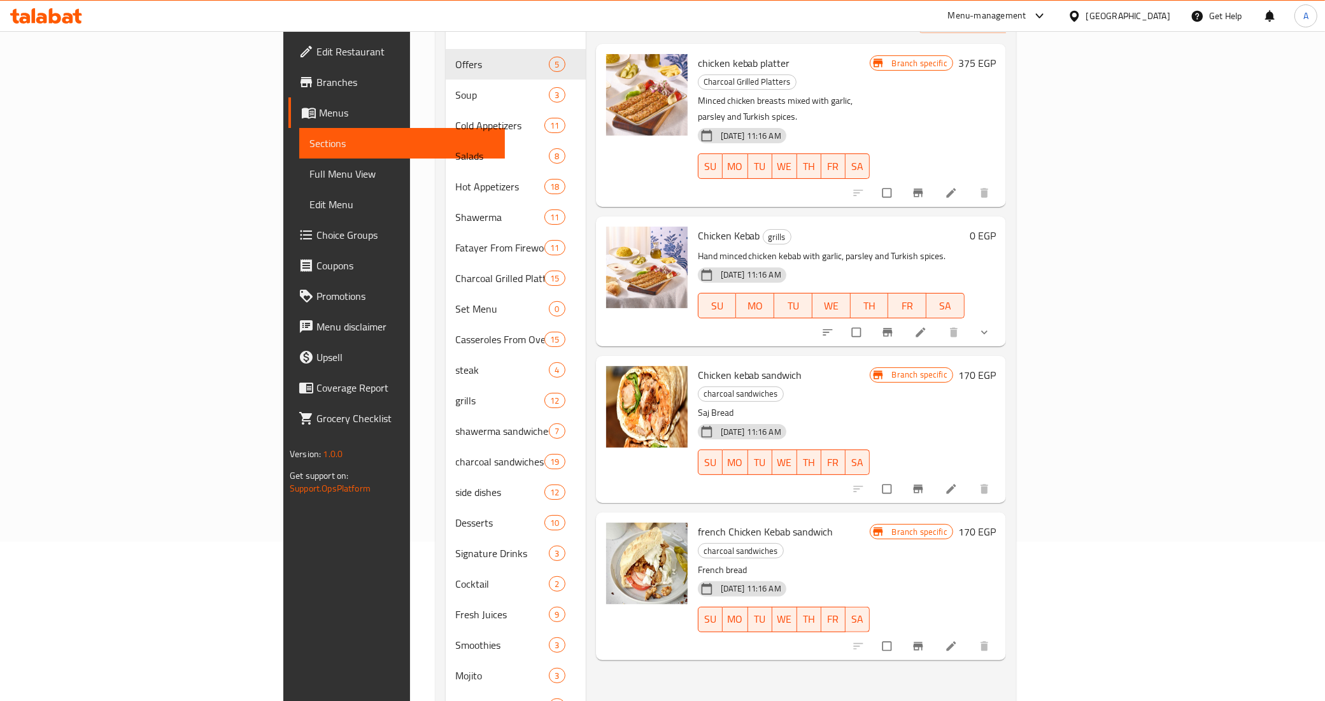
type input "كباب دجاج"
click at [712, 574] on div "Menu items كباب دجاج Add Sort Manage items chicken kebab platter Charcoal Grill…" at bounding box center [796, 431] width 420 height 896
click at [870, 248] on p "Hand minced chicken kebab with garlic, parsley and Turkish spices." at bounding box center [831, 256] width 267 height 16
click at [965, 227] on h6 "Chicken Kebab grills" at bounding box center [831, 236] width 267 height 18
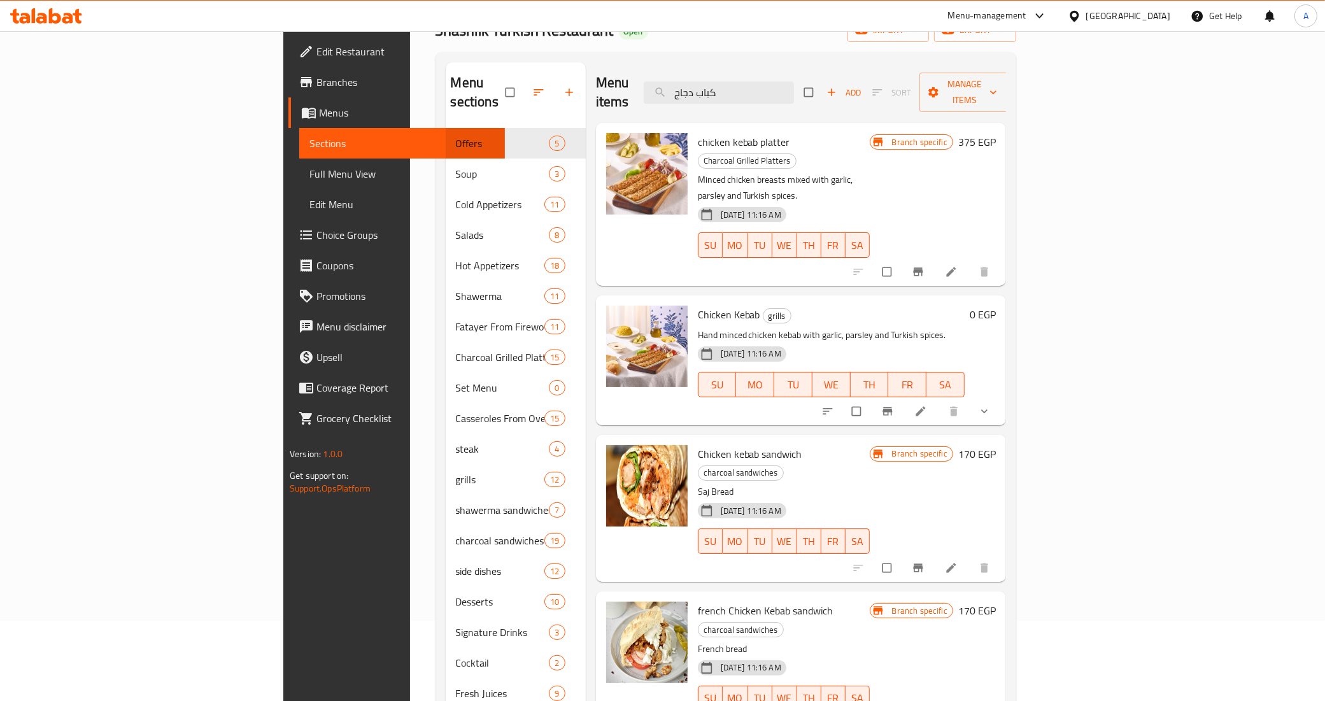
scroll to position [80, 0]
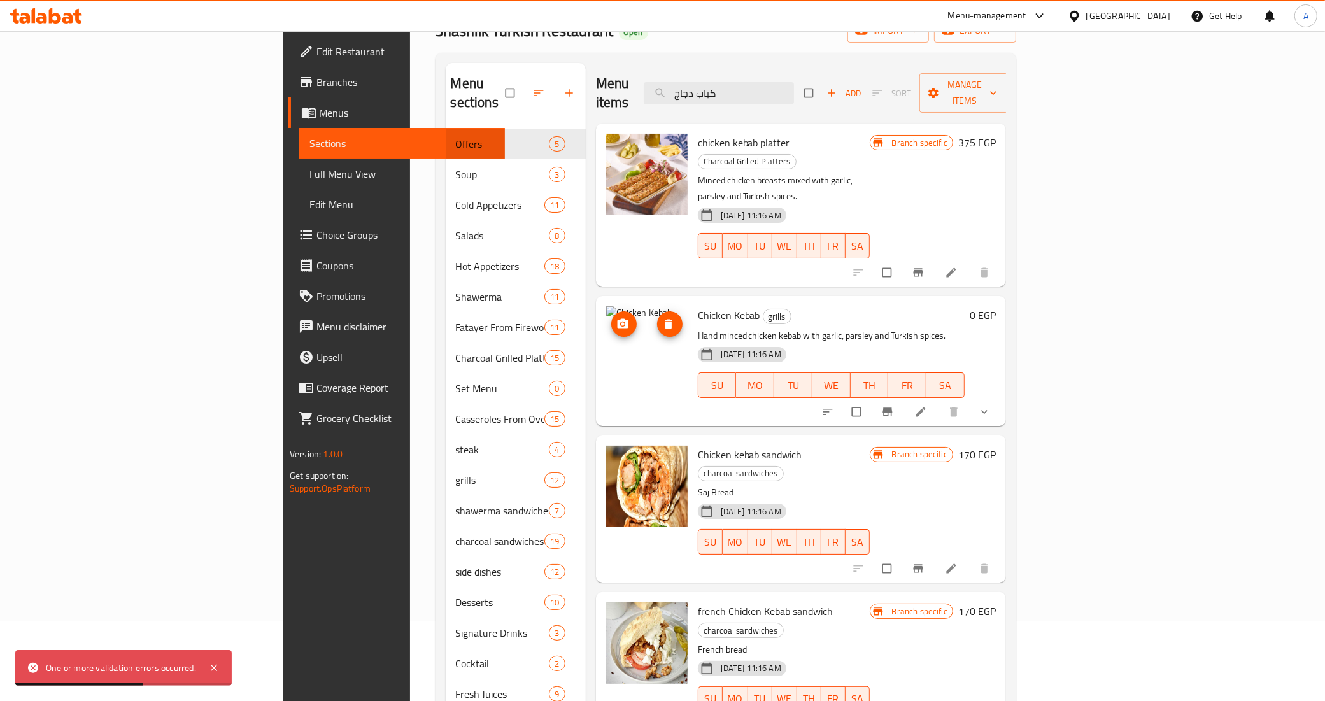
click at [606, 313] on img at bounding box center [647, 347] width 82 height 82
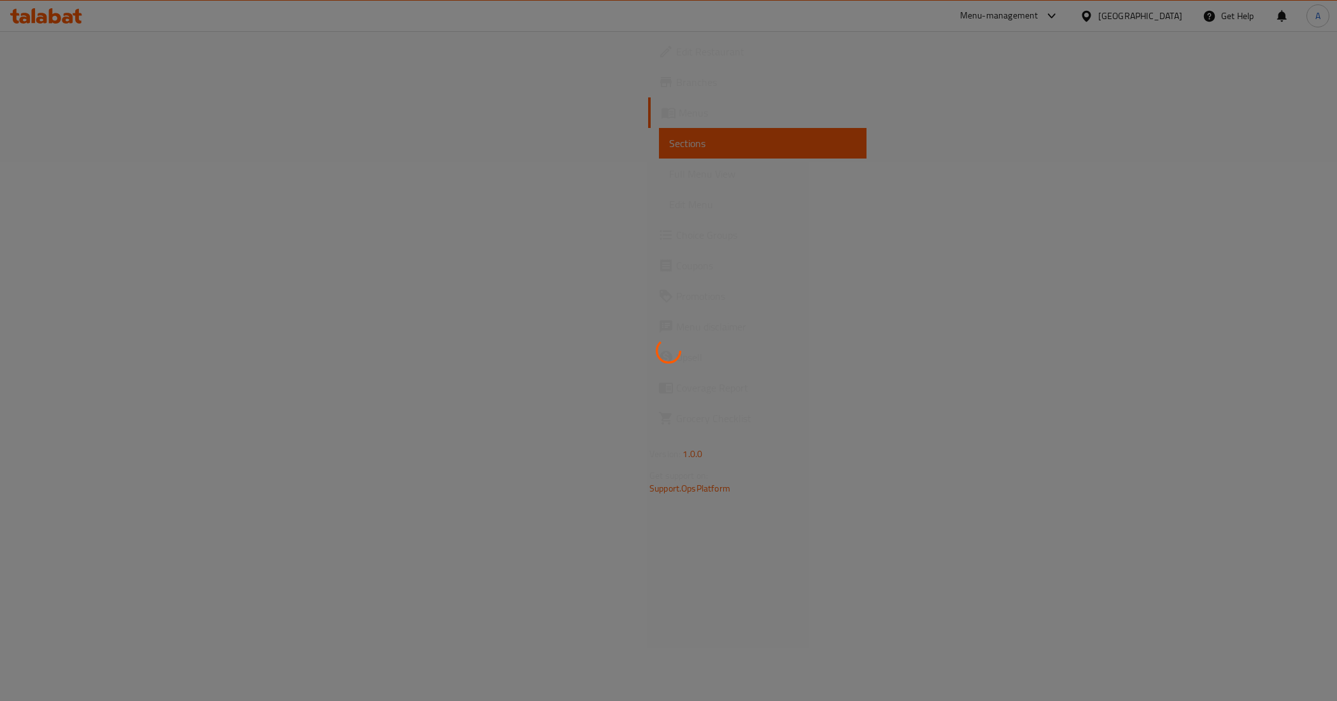
click at [682, 355] on div at bounding box center [668, 350] width 1337 height 701
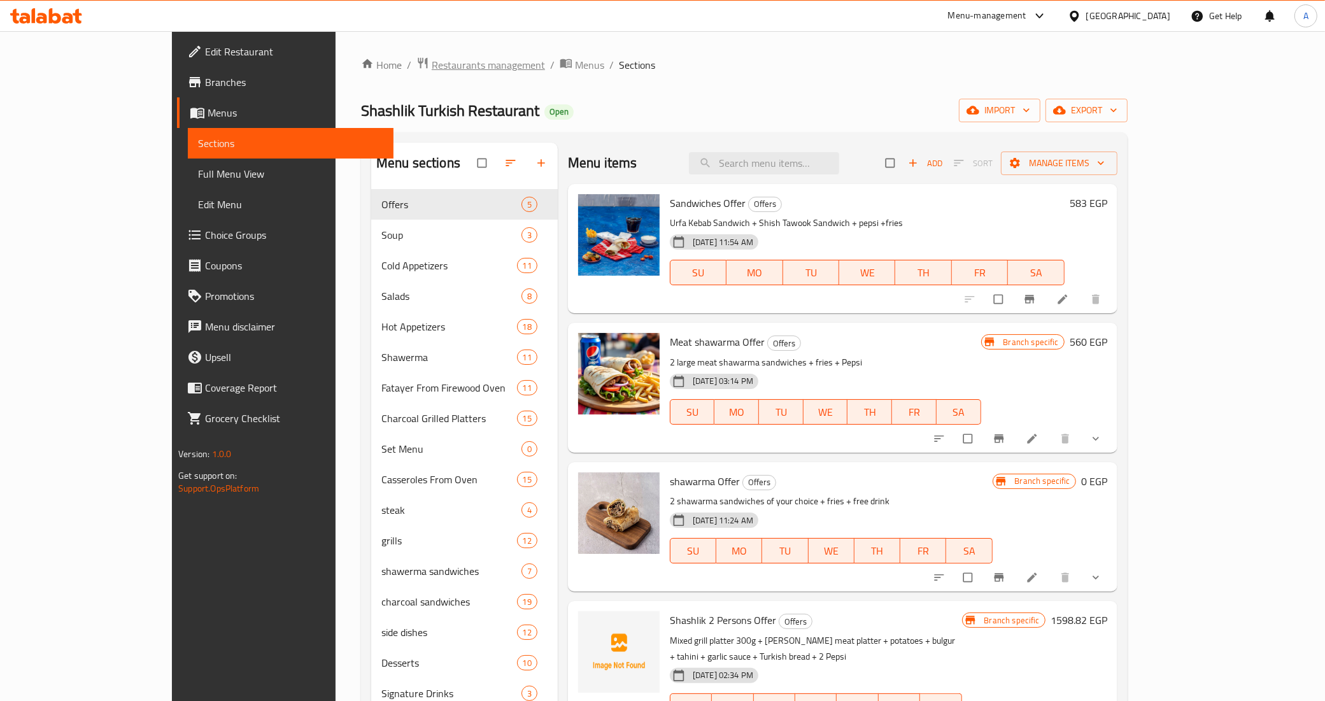
click at [432, 68] on span "Restaurants management" at bounding box center [488, 64] width 113 height 15
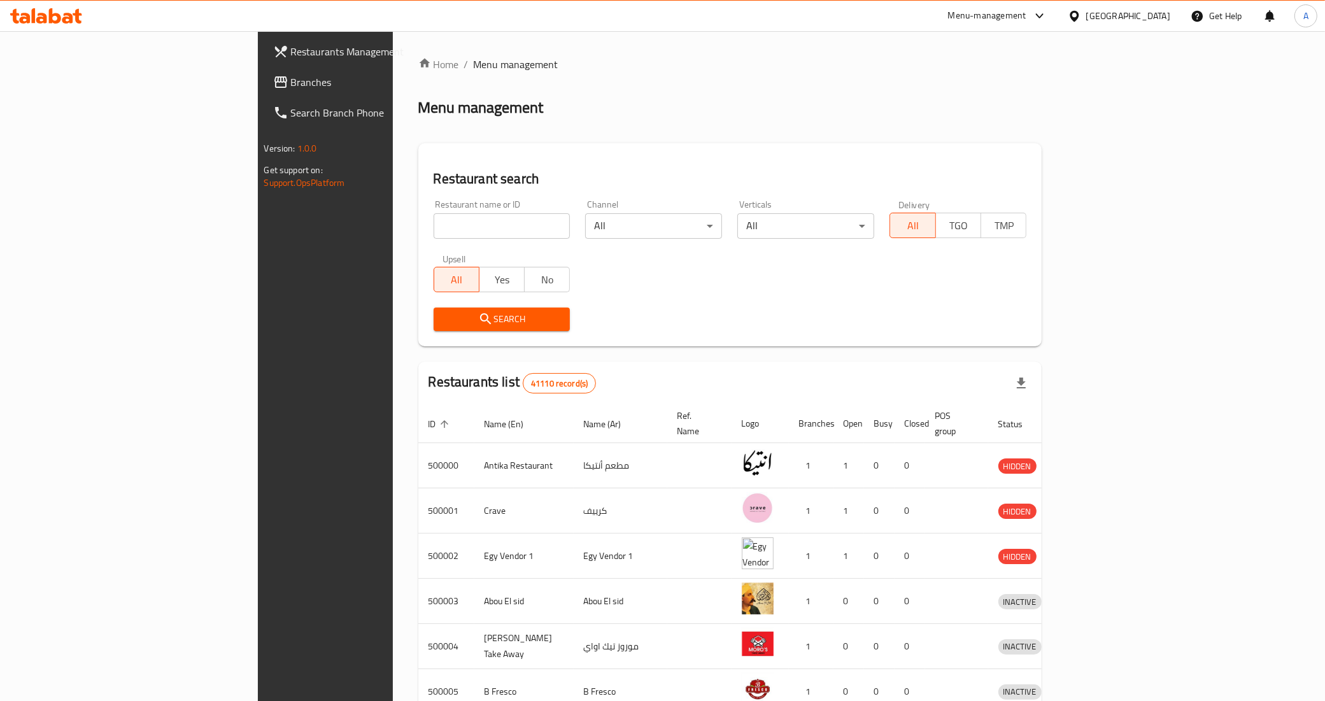
click at [1048, 11] on div at bounding box center [1037, 15] width 21 height 15
click at [989, 118] on div "Global Quality Control Center" at bounding box center [985, 116] width 111 height 14
